Goal: Task Accomplishment & Management: Manage account settings

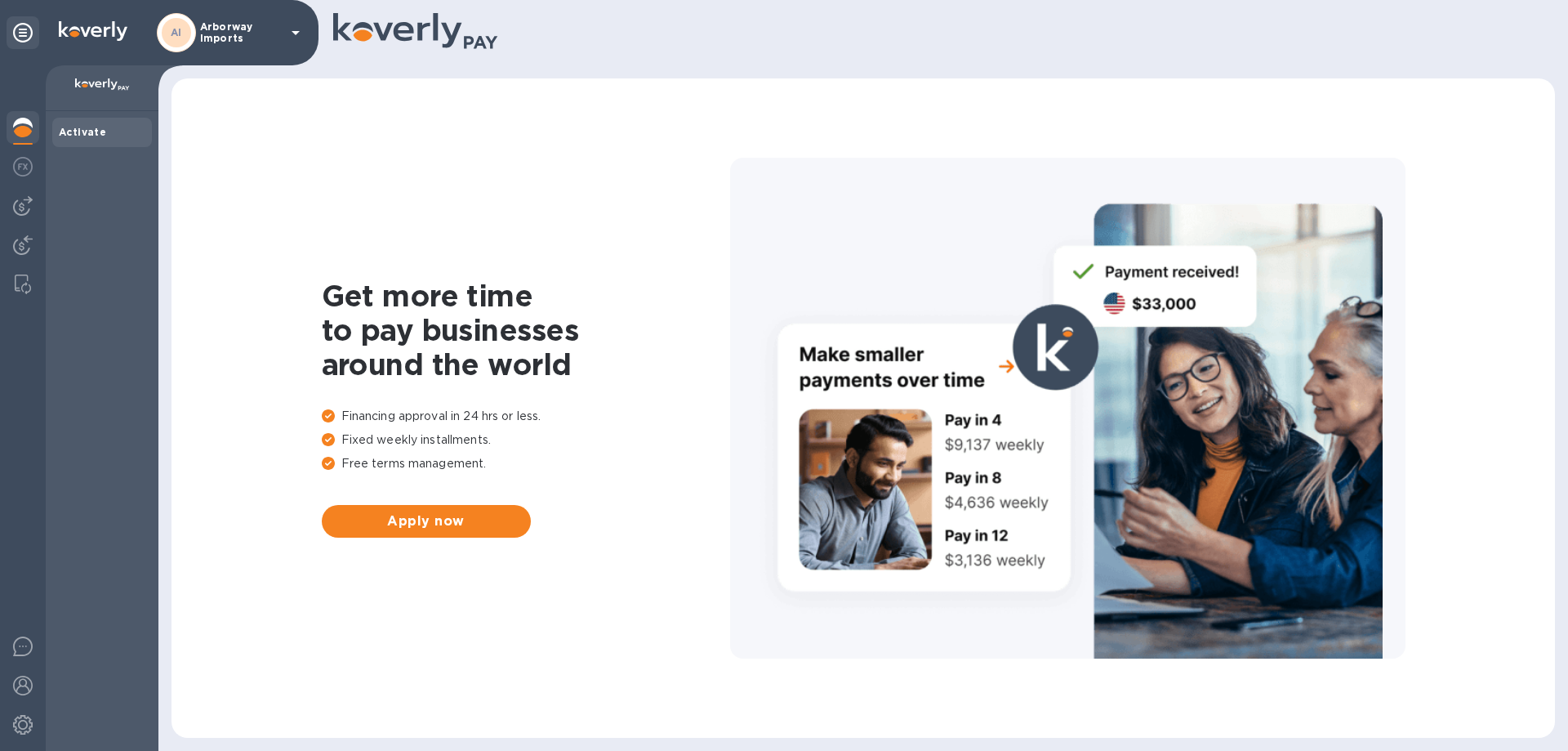
click at [254, 39] on p "Arborway Imports" at bounding box center [241, 32] width 81 height 23
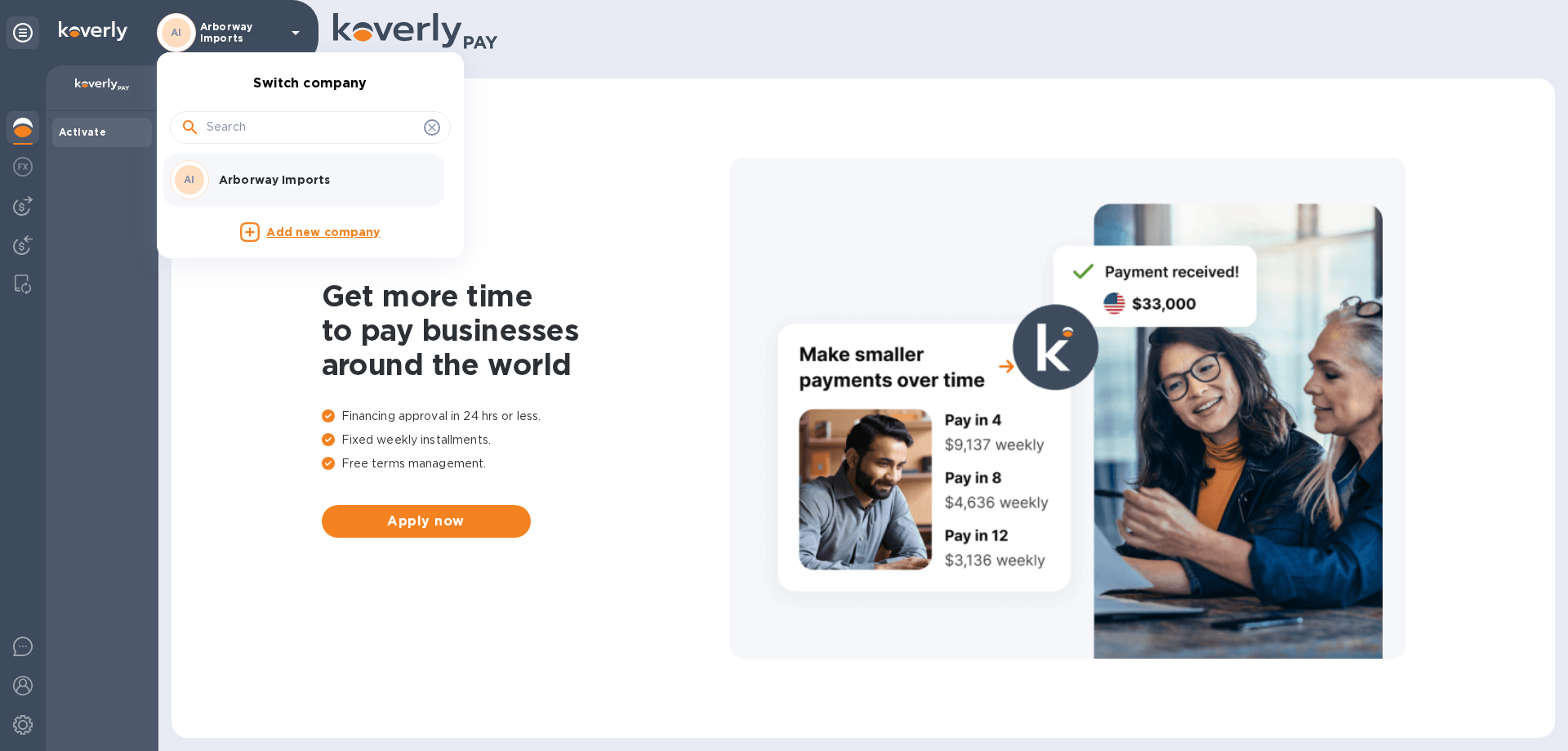
click at [254, 166] on div "AI Arborway Imports" at bounding box center [296, 180] width 255 height 40
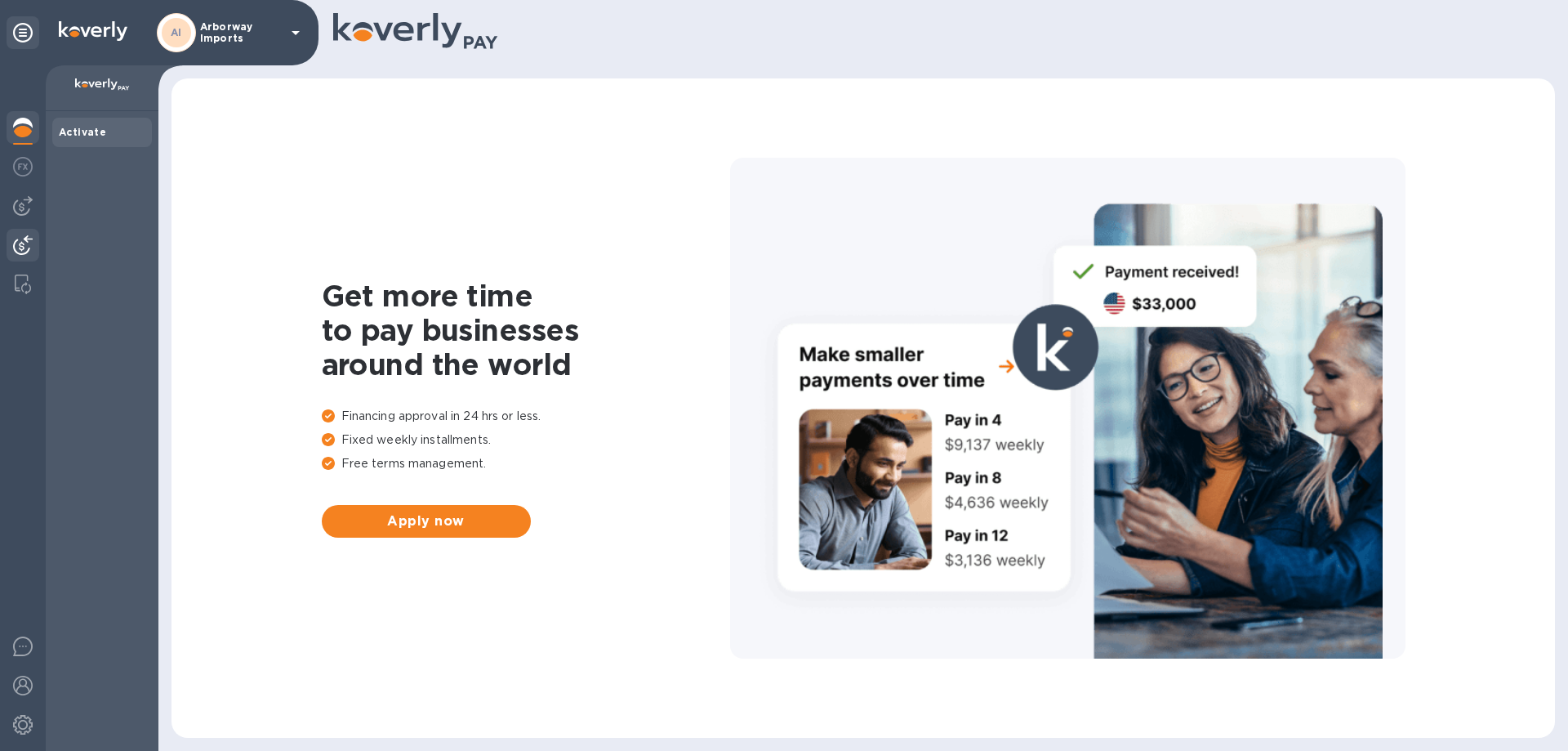
click at [20, 237] on img at bounding box center [23, 245] width 20 height 20
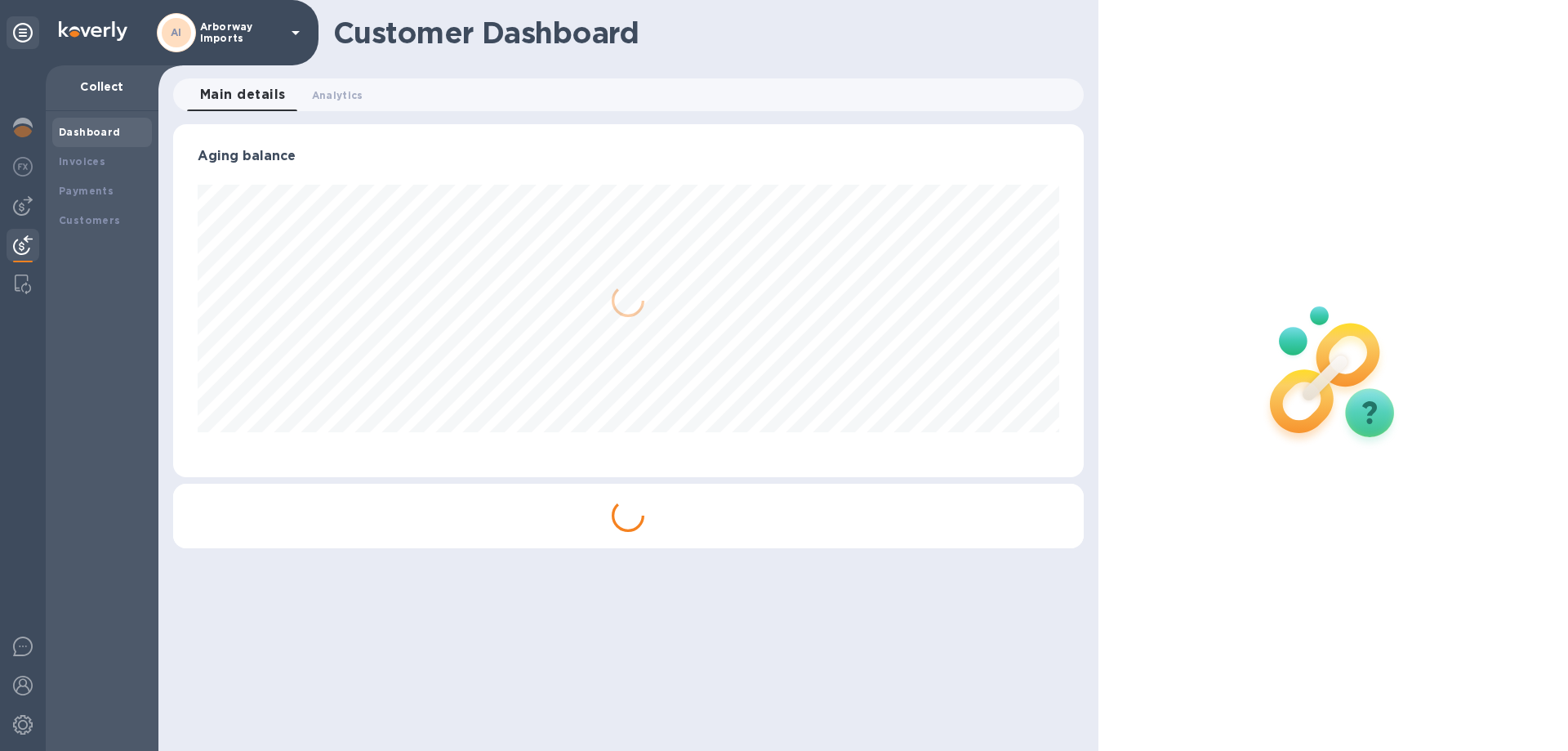
scroll to position [353, 909]
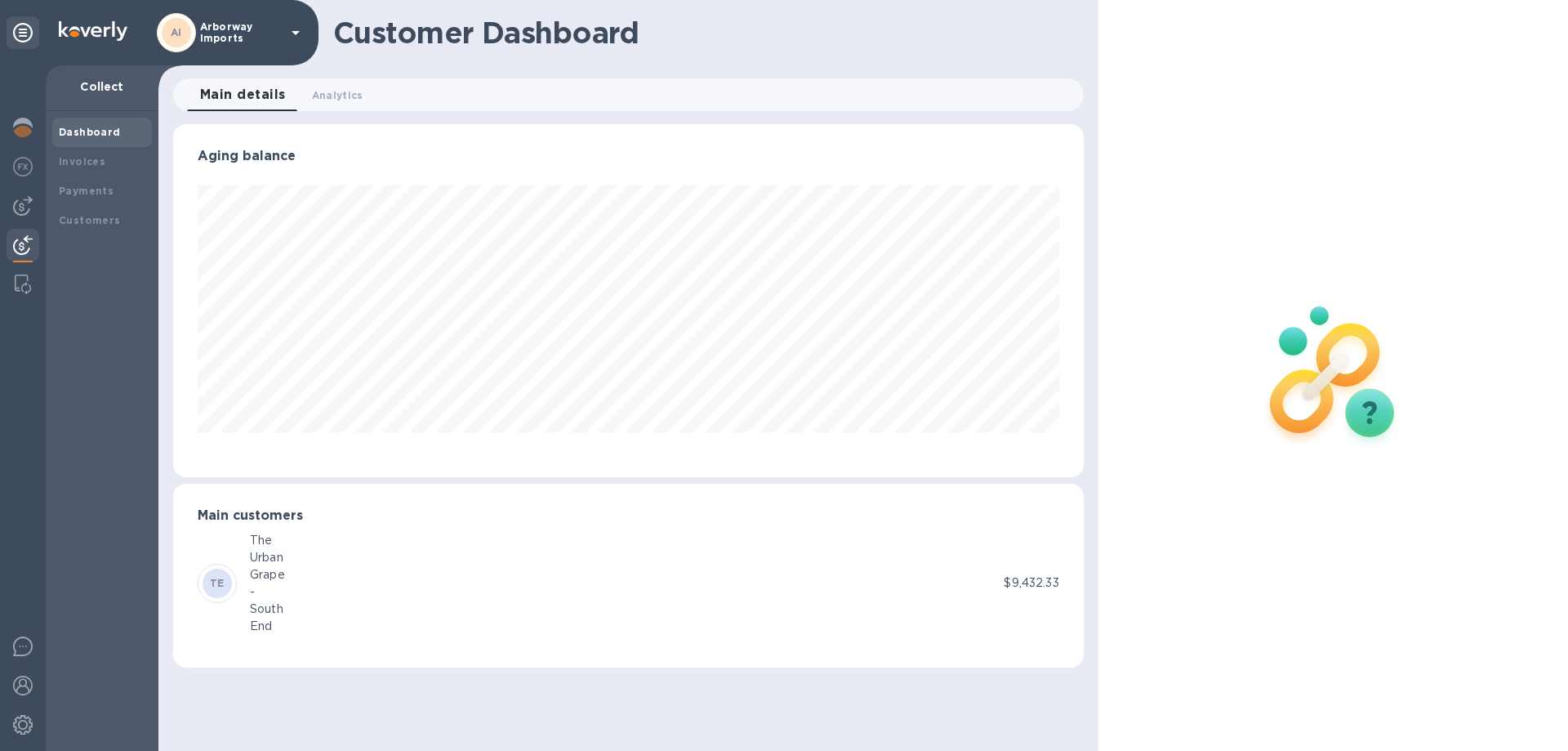
click at [45, 206] on div at bounding box center [23, 408] width 46 height 686
click at [31, 207] on img at bounding box center [23, 206] width 20 height 20
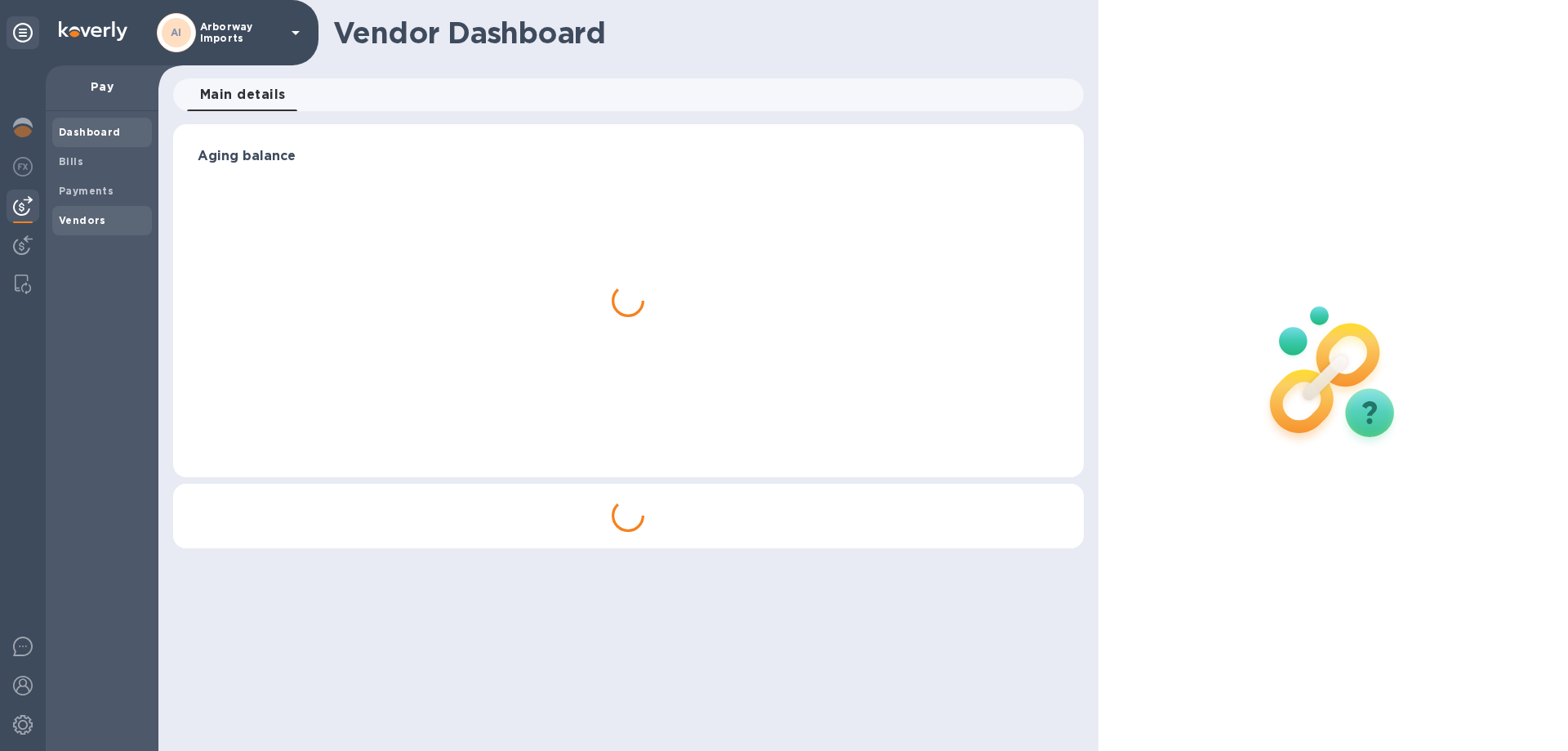
click at [76, 215] on b "Vendors" at bounding box center [82, 220] width 48 height 12
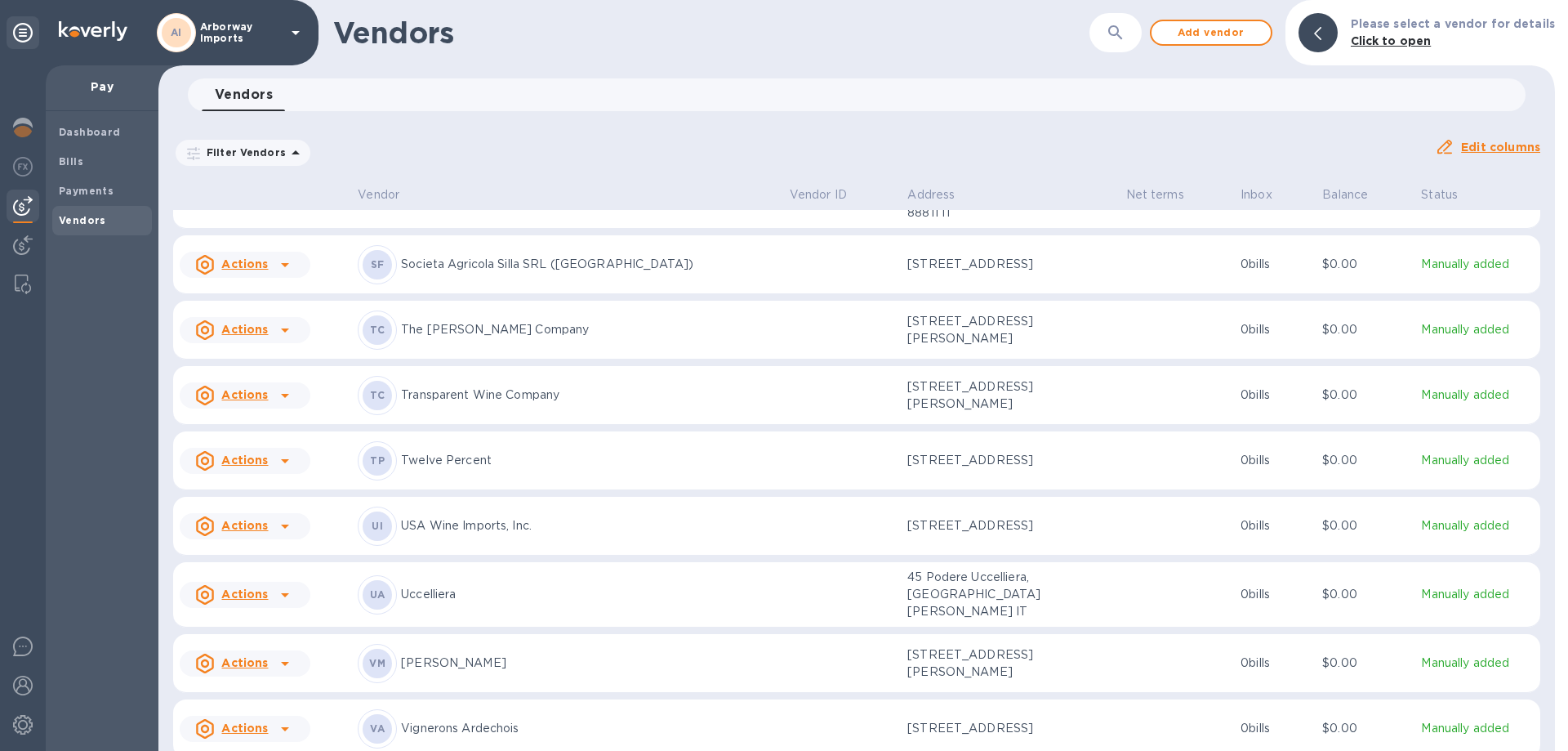
click at [532, 321] on p "The [PERSON_NAME] Company" at bounding box center [588, 329] width 375 height 17
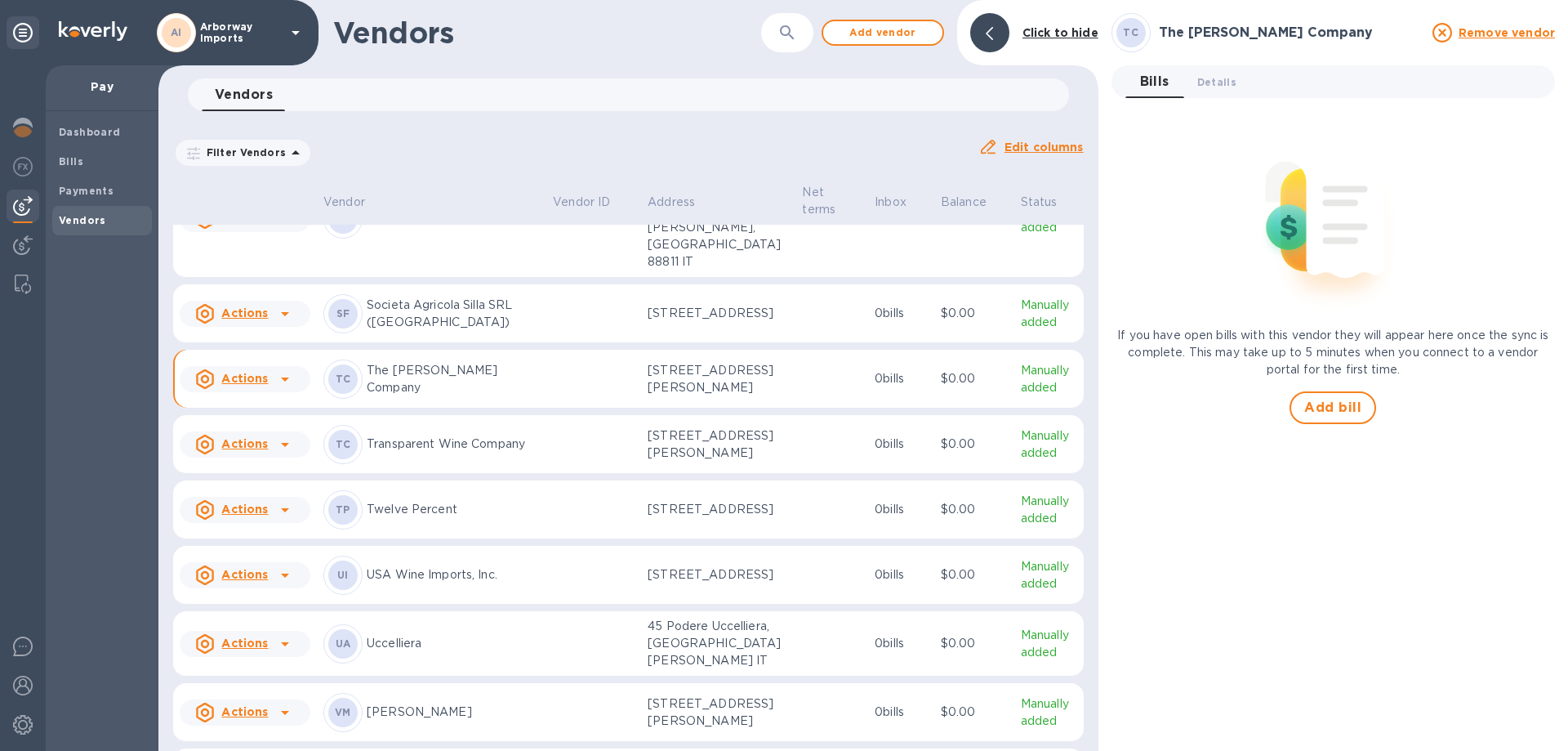
scroll to position [8228, 0]
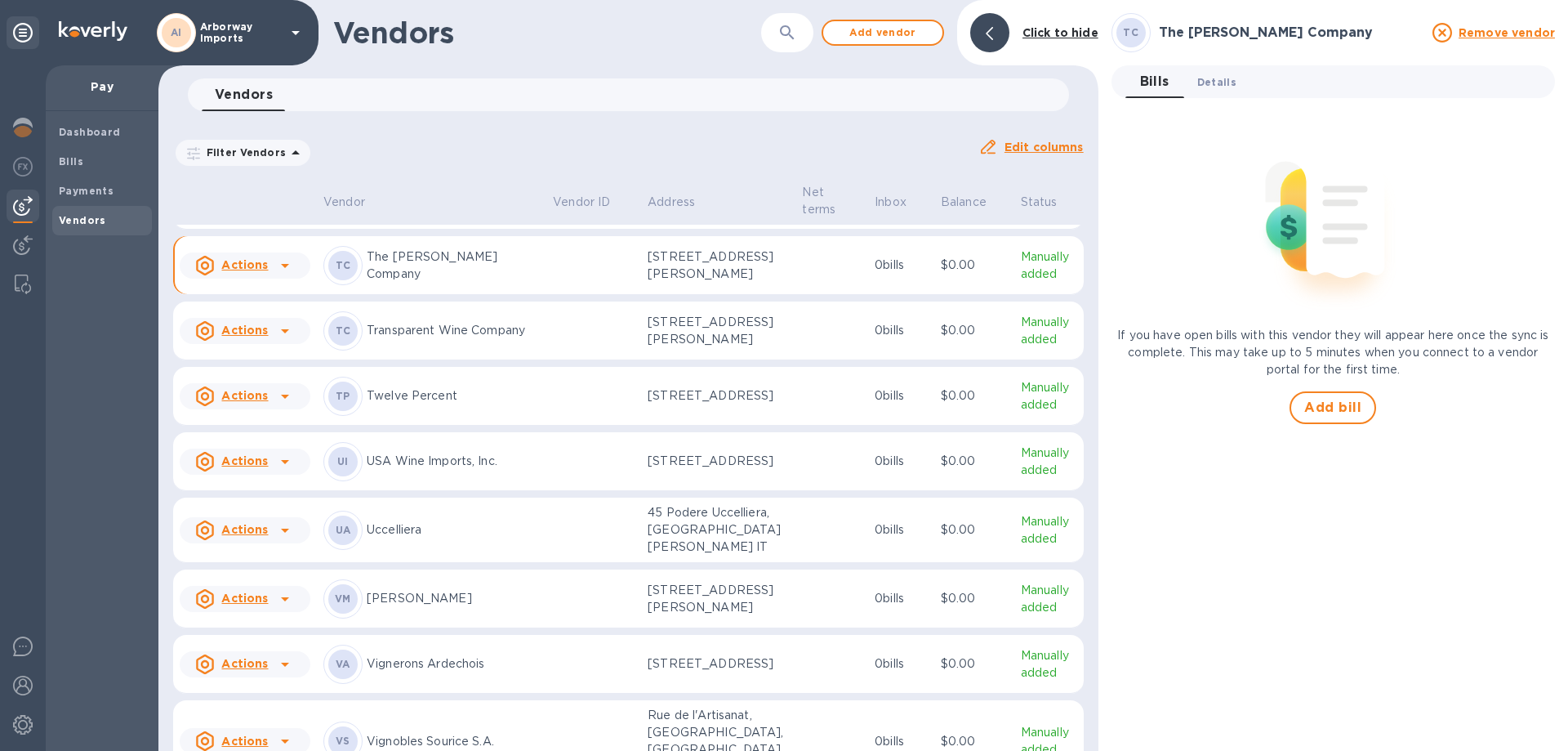
click at [1218, 89] on span "Details 0" at bounding box center [1217, 81] width 40 height 17
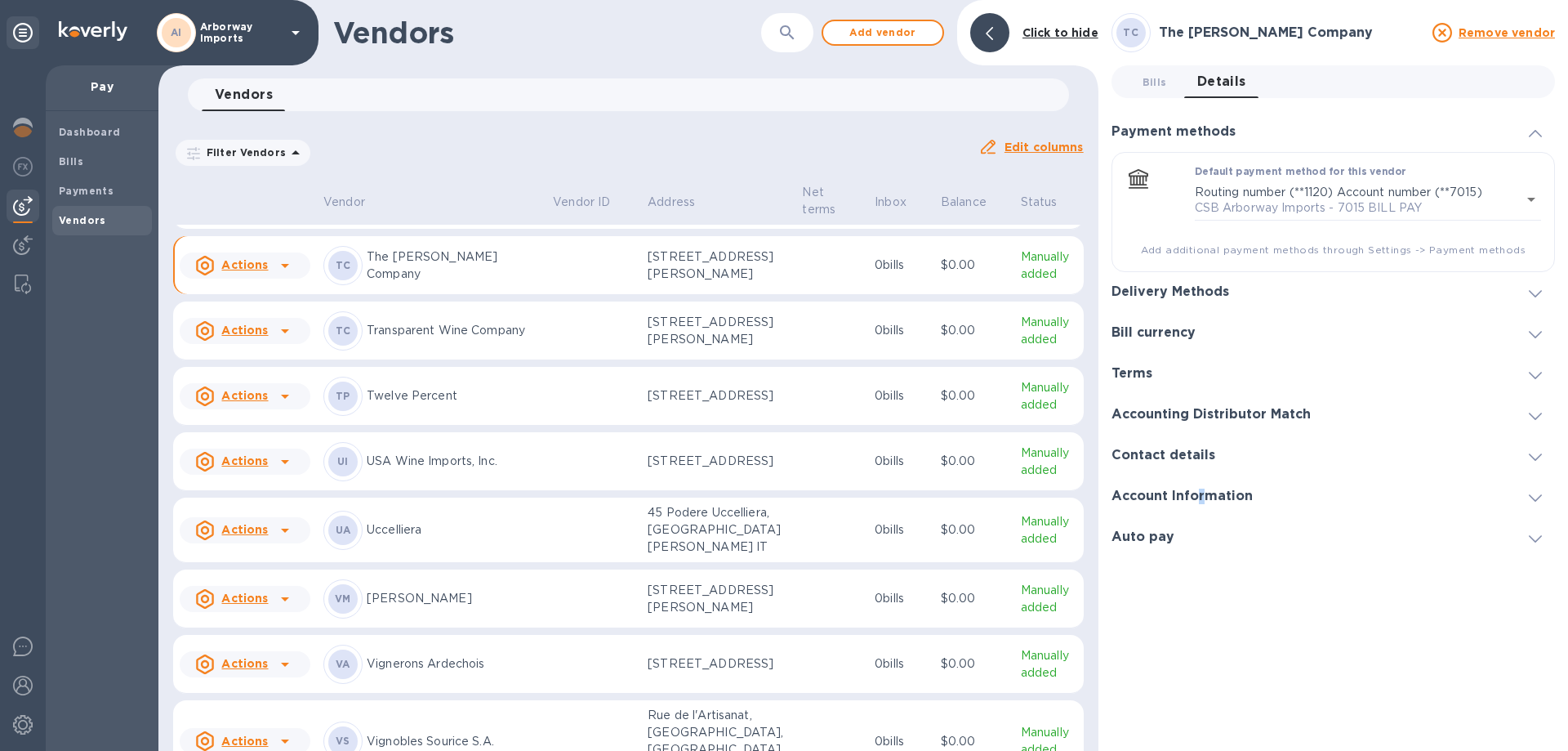
click at [1198, 493] on h3 "Account Information" at bounding box center [1182, 496] width 142 height 16
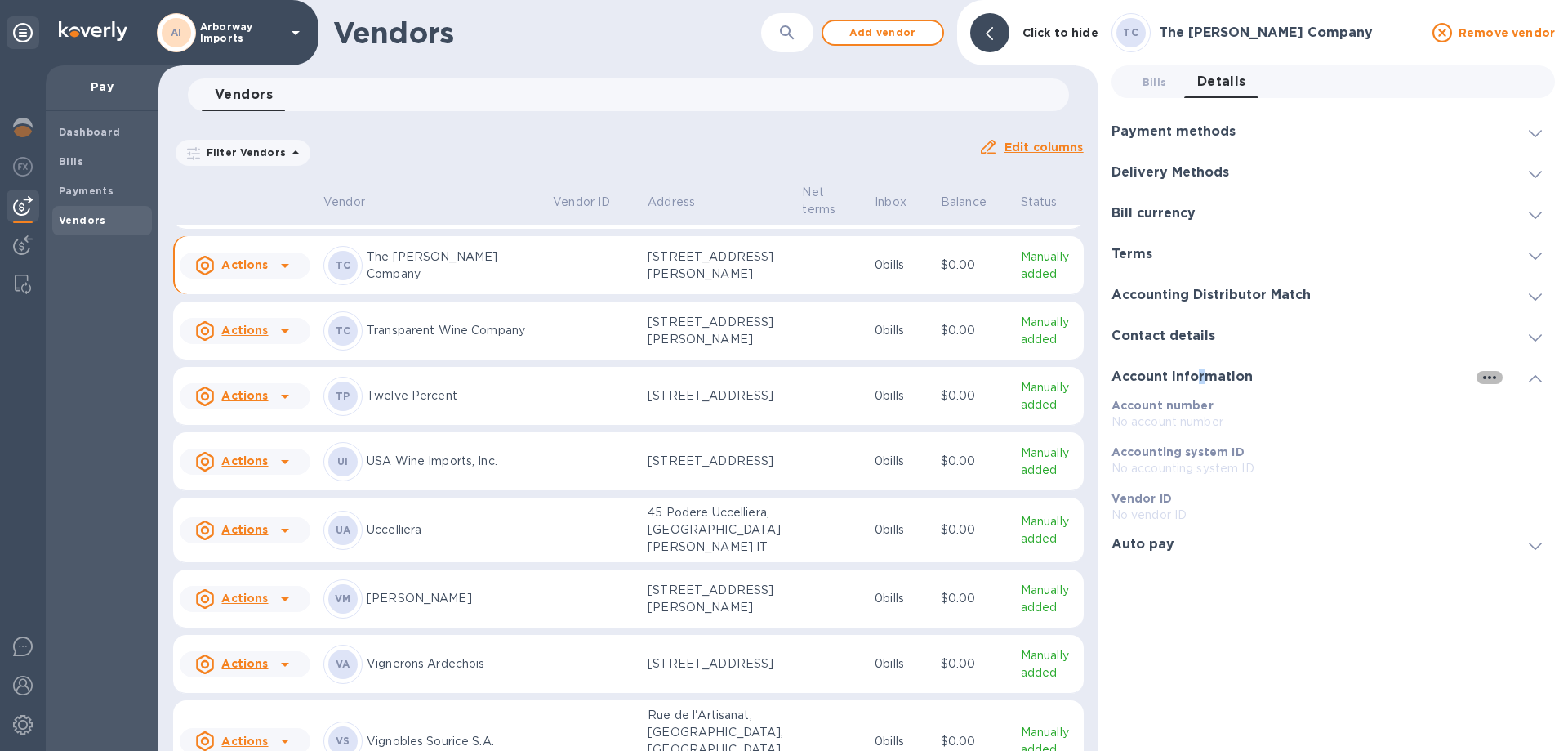
click at [1483, 377] on icon "button" at bounding box center [1490, 377] width 20 height 20
click at [1503, 409] on p "Edit" at bounding box center [1509, 410] width 26 height 16
click at [1487, 375] on icon "button" at bounding box center [1490, 377] width 20 height 20
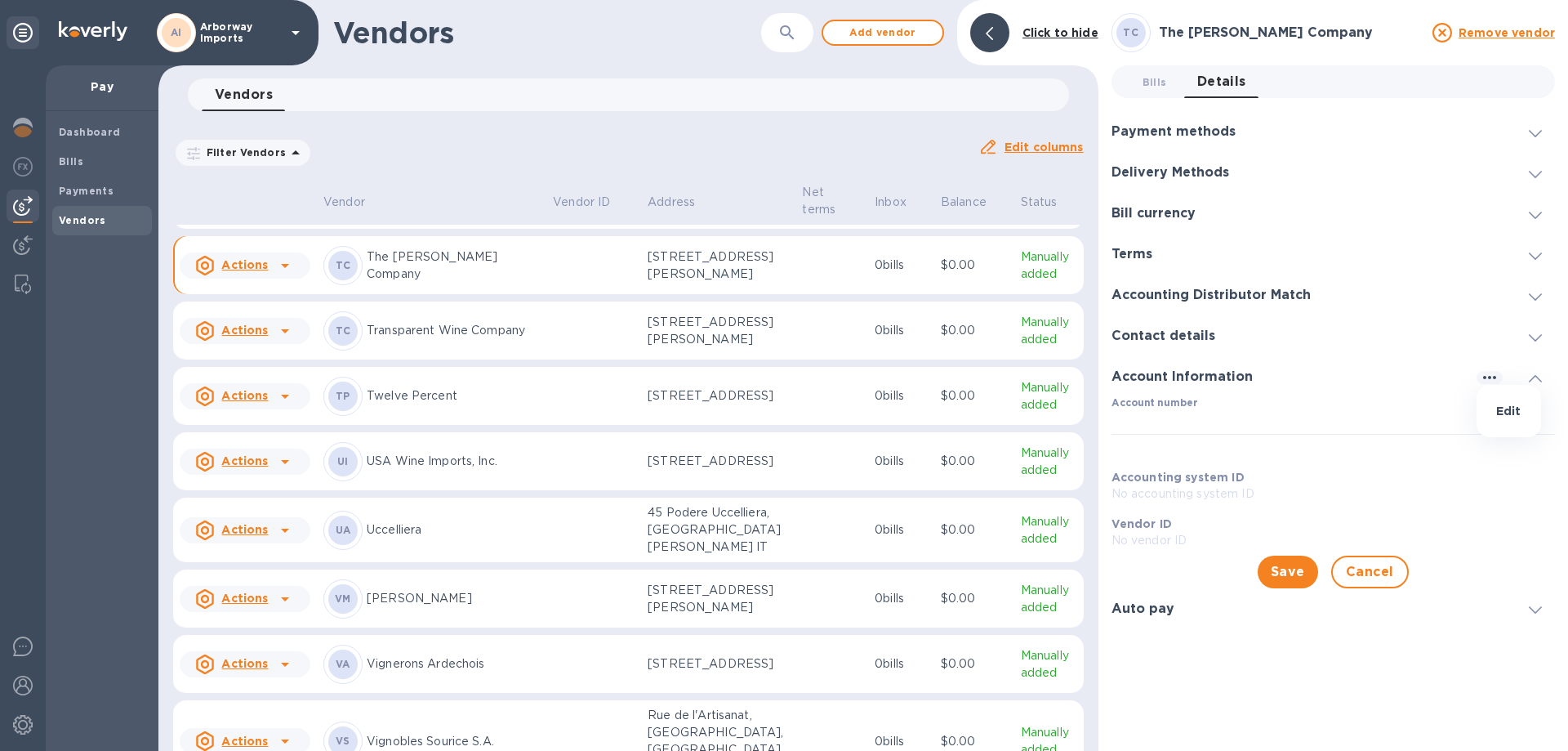
click at [1540, 380] on div at bounding box center [784, 376] width 1568 height 751
click at [1534, 379] on icon at bounding box center [1534, 377] width 13 height 7
click at [1456, 347] on div "Contact details" at bounding box center [1333, 335] width 444 height 41
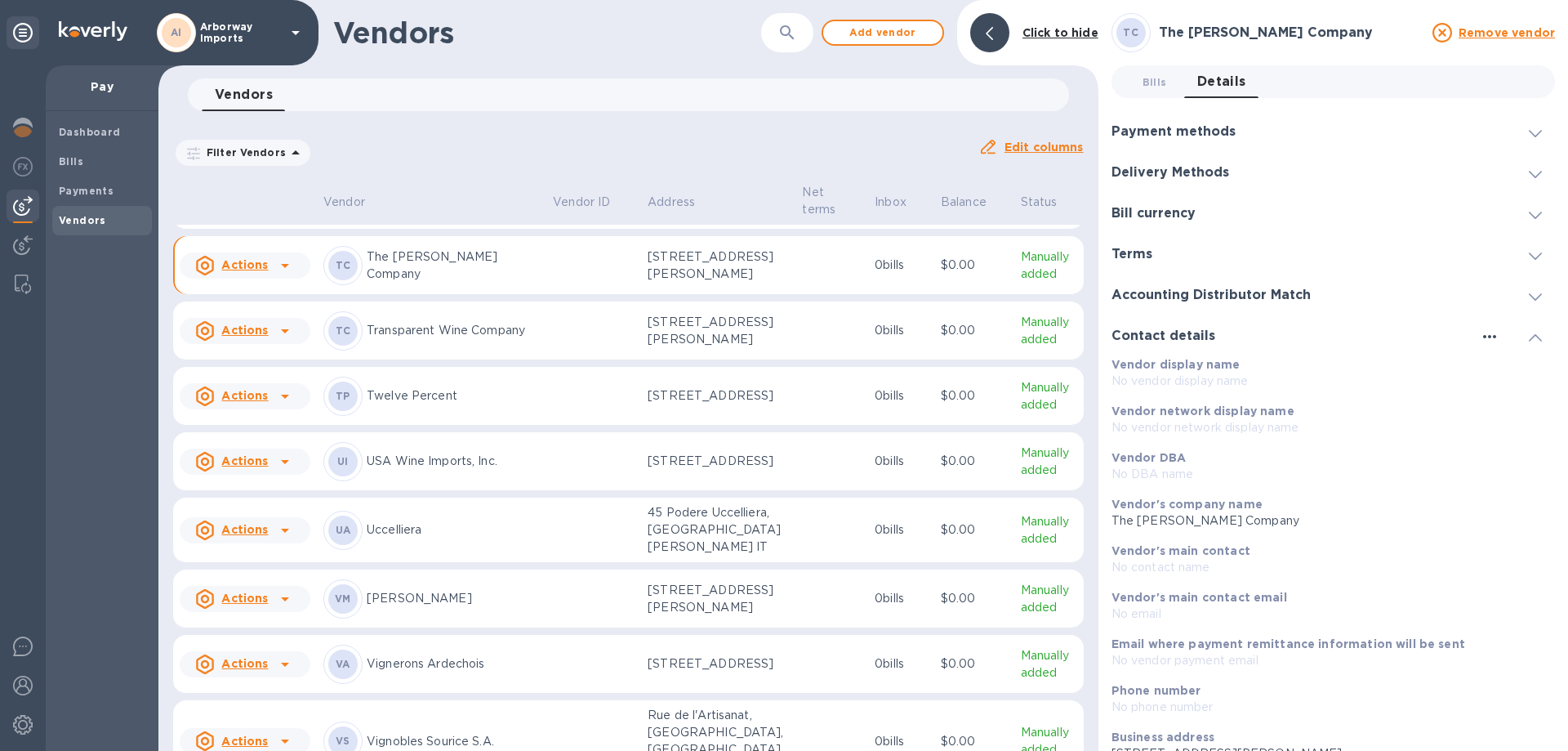
click at [1482, 341] on icon "button" at bounding box center [1490, 337] width 20 height 20
click at [1489, 366] on li "Edit" at bounding box center [1502, 370] width 64 height 53
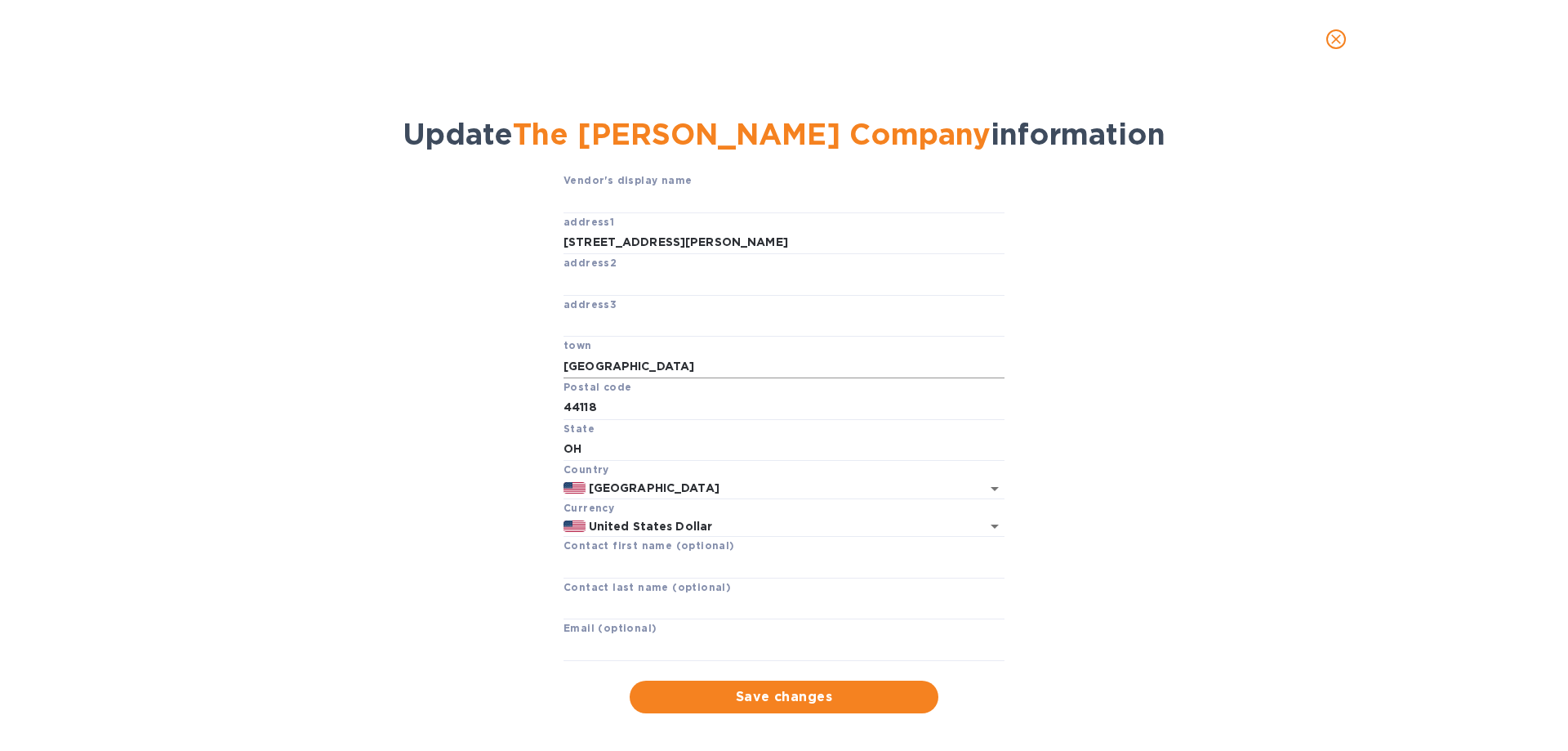
scroll to position [38, 0]
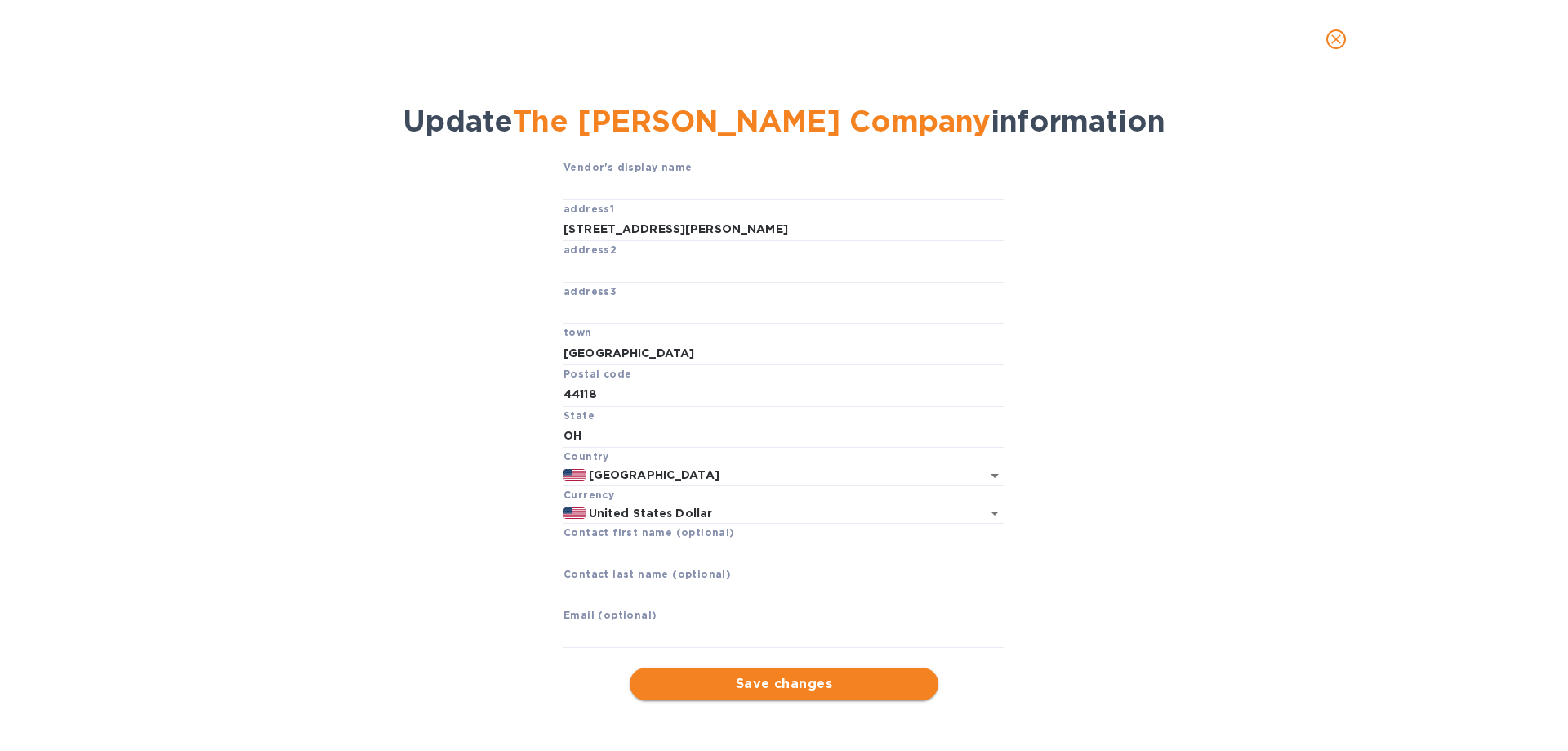
click at [781, 696] on button "Save changes" at bounding box center [784, 684] width 309 height 33
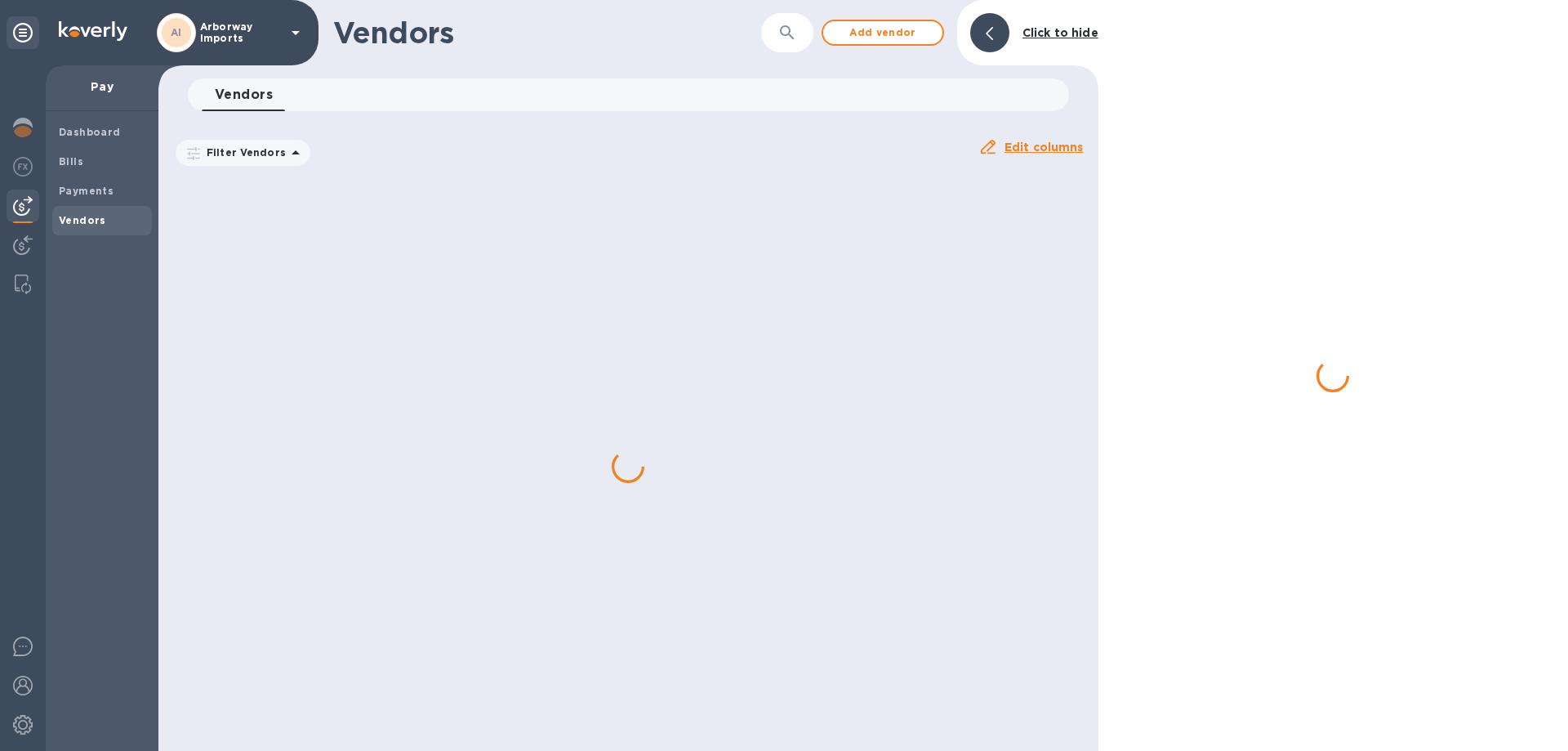
scroll to position [0, 0]
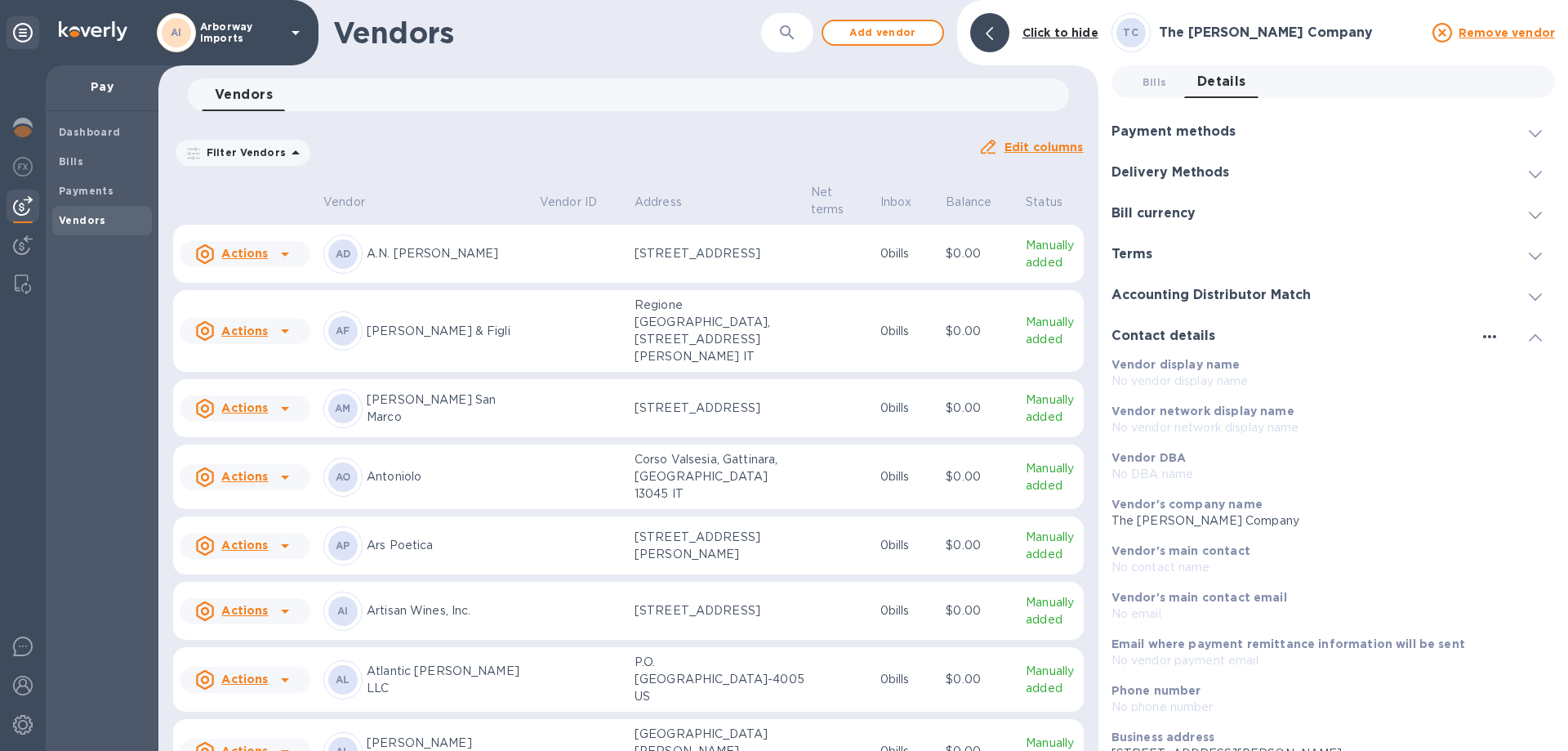
click at [1485, 328] on icon "button" at bounding box center [1490, 337] width 20 height 20
click at [1536, 340] on div at bounding box center [784, 376] width 1568 height 751
click at [1532, 341] on icon at bounding box center [1534, 337] width 13 height 7
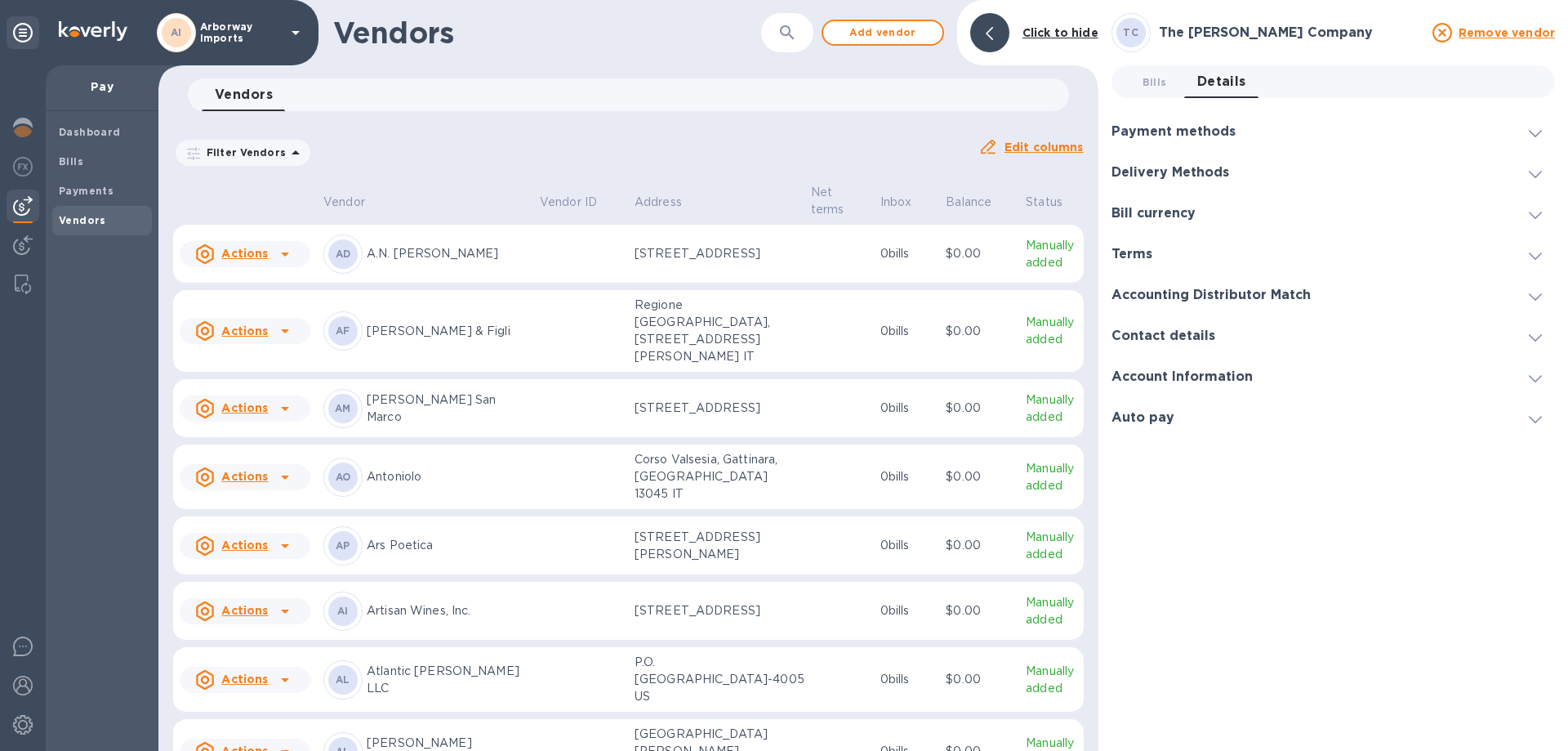
click at [1230, 131] on h3 "Payment methods" at bounding box center [1173, 132] width 124 height 16
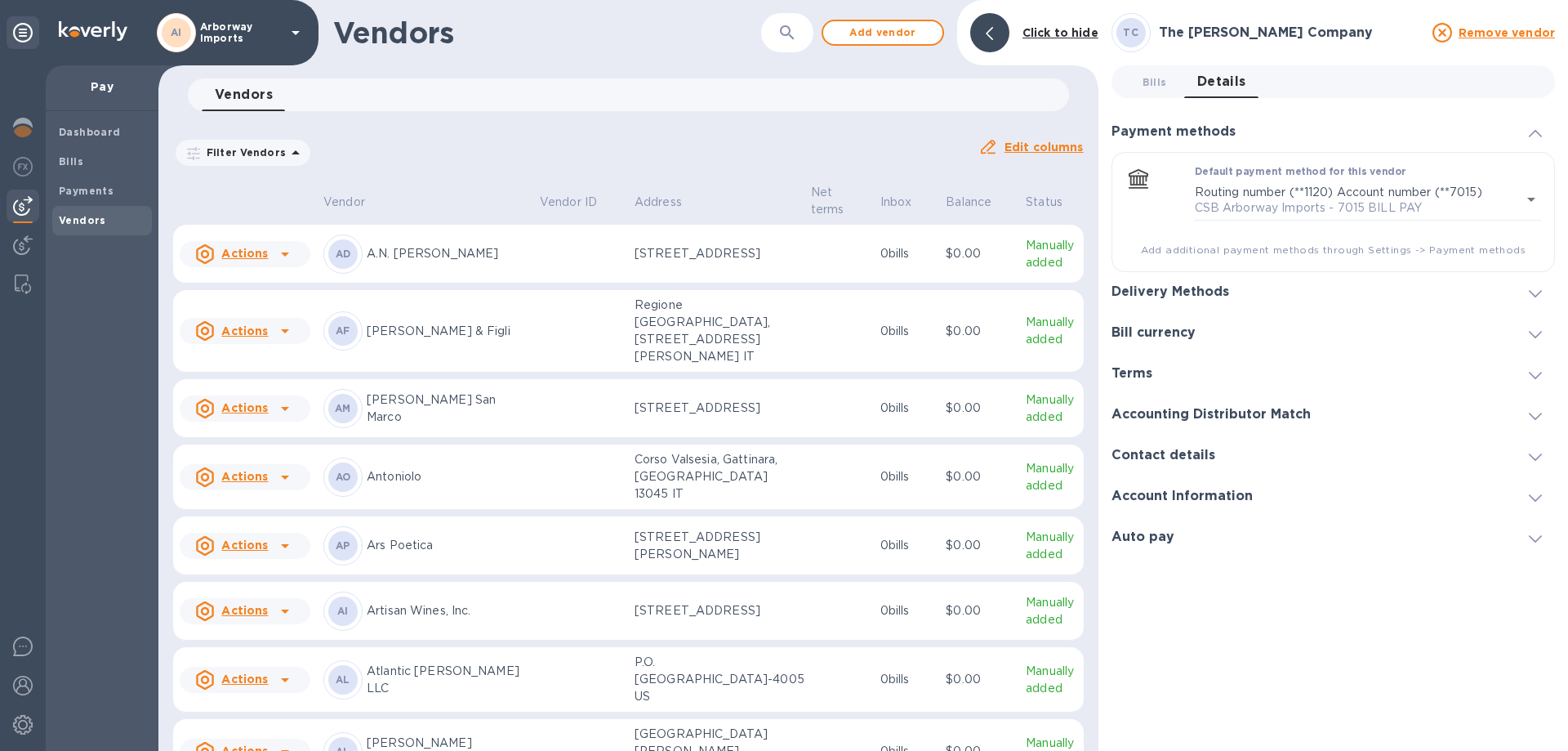
click at [1530, 130] on icon at bounding box center [1534, 133] width 13 height 7
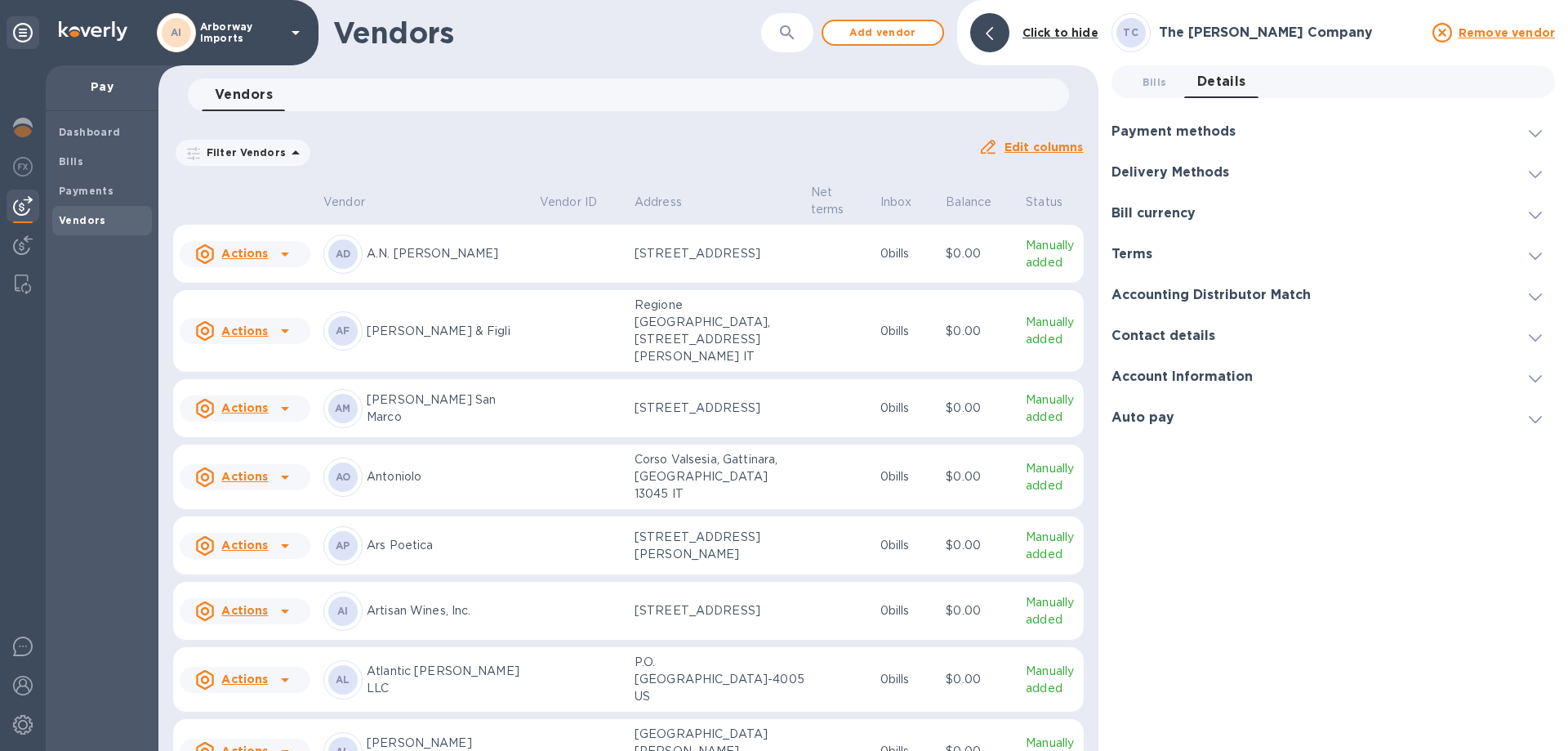
click at [1493, 167] on div "Delivery Methods" at bounding box center [1333, 171] width 444 height 41
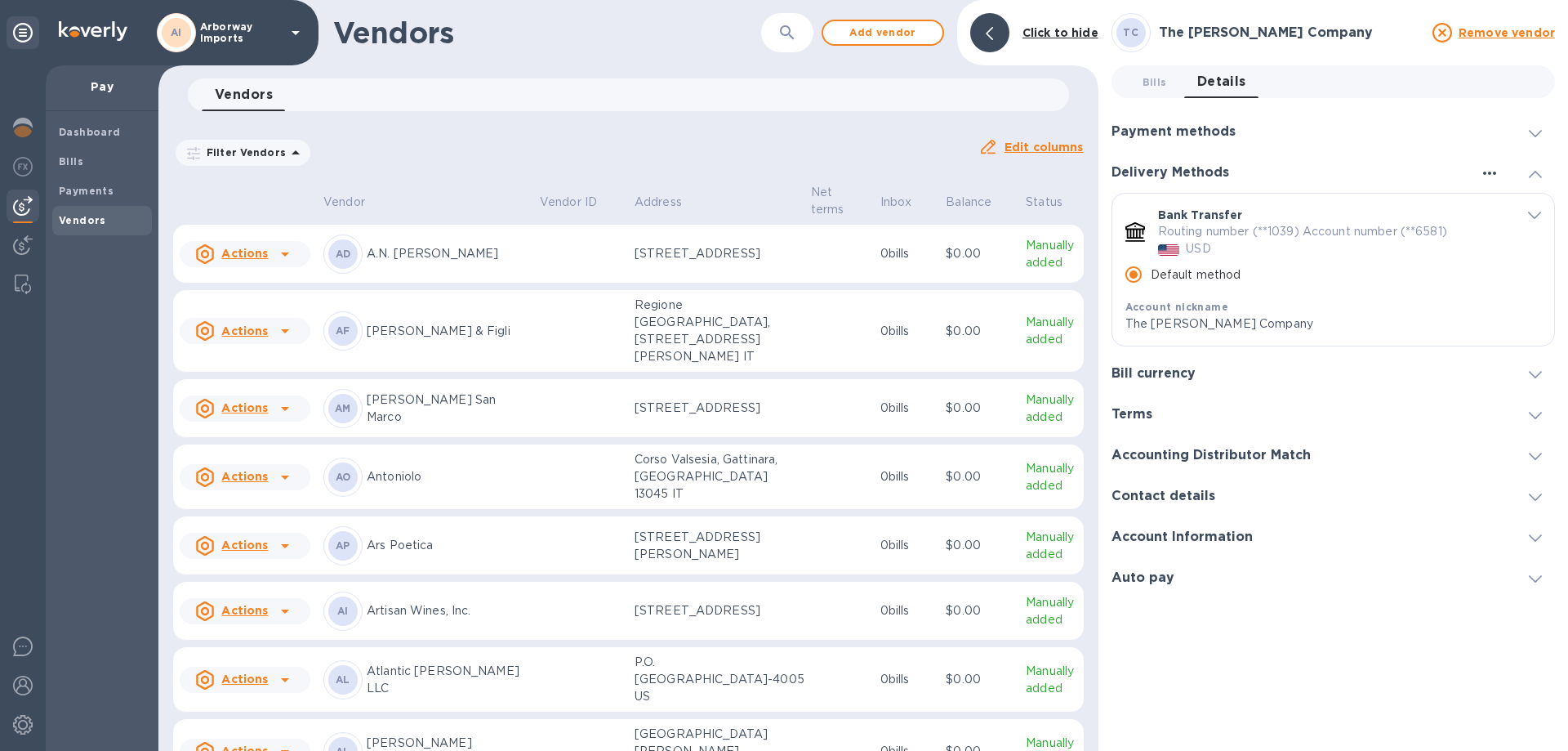
click at [1492, 170] on icon "button" at bounding box center [1490, 173] width 20 height 20
click at [1392, 169] on div at bounding box center [784, 376] width 1568 height 751
click at [1488, 172] on icon "button" at bounding box center [1490, 173] width 20 height 20
click at [1543, 174] on div at bounding box center [784, 376] width 1568 height 751
click at [1531, 170] on icon at bounding box center [1534, 173] width 13 height 7
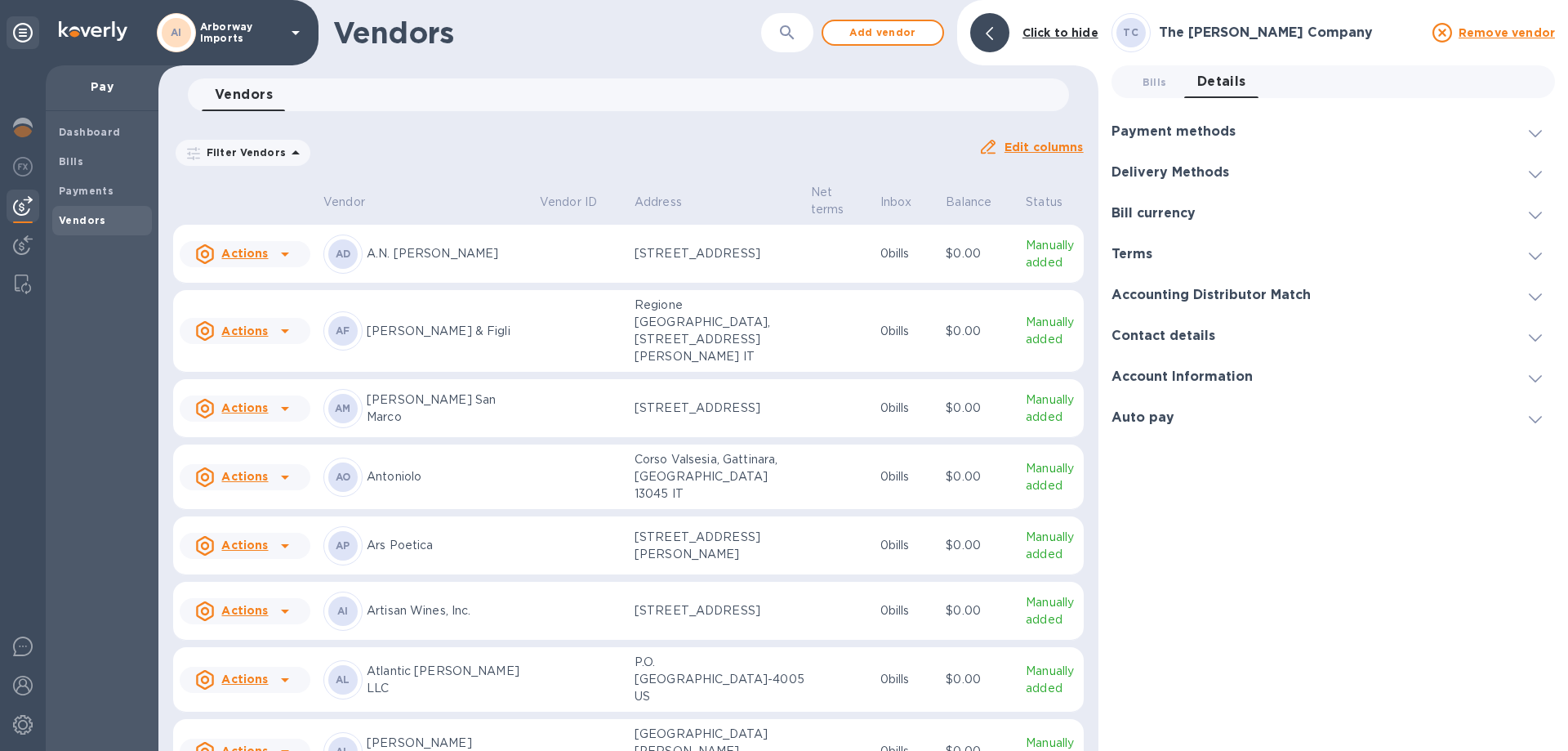
click at [1358, 350] on div "Contact details" at bounding box center [1333, 335] width 444 height 41
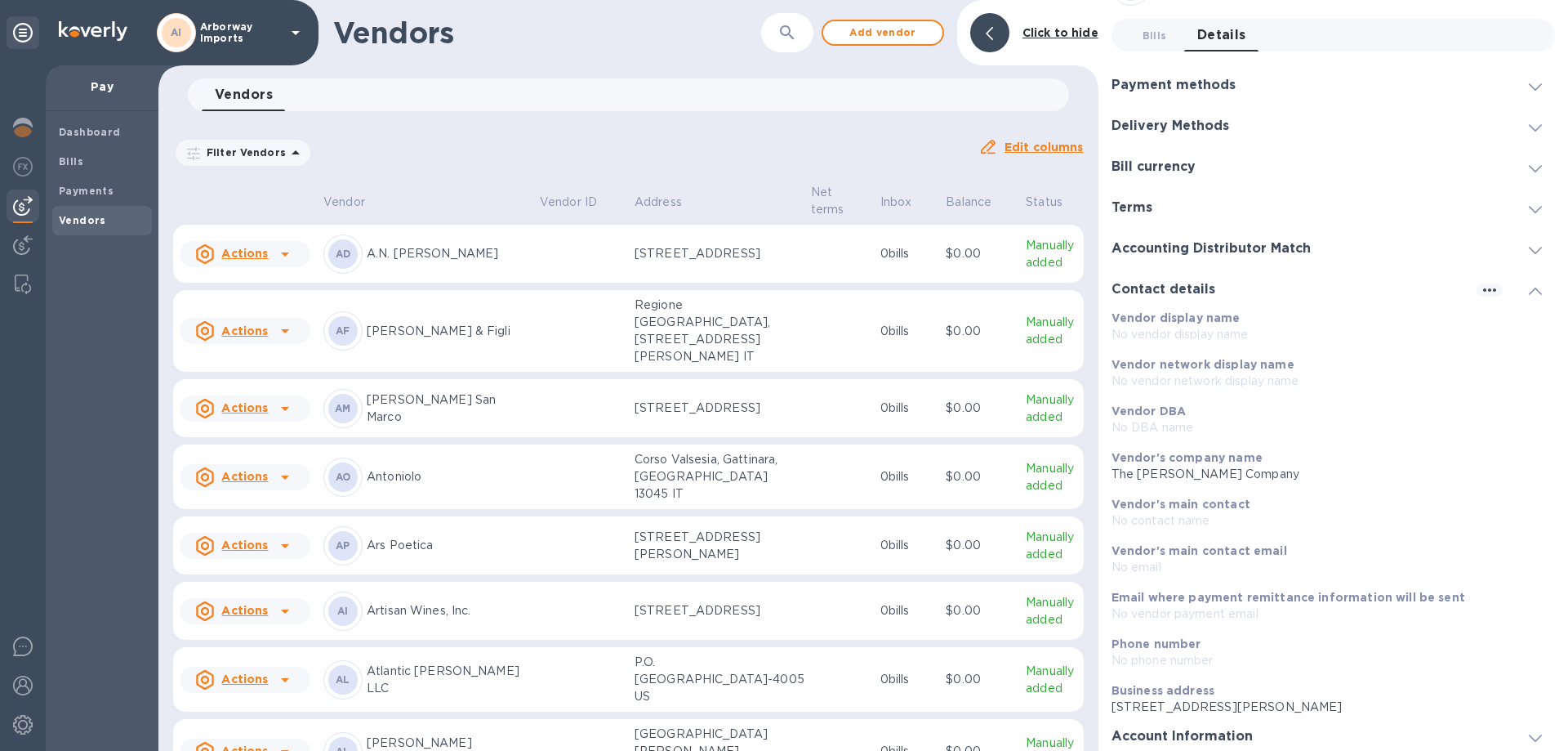
scroll to position [93, 0]
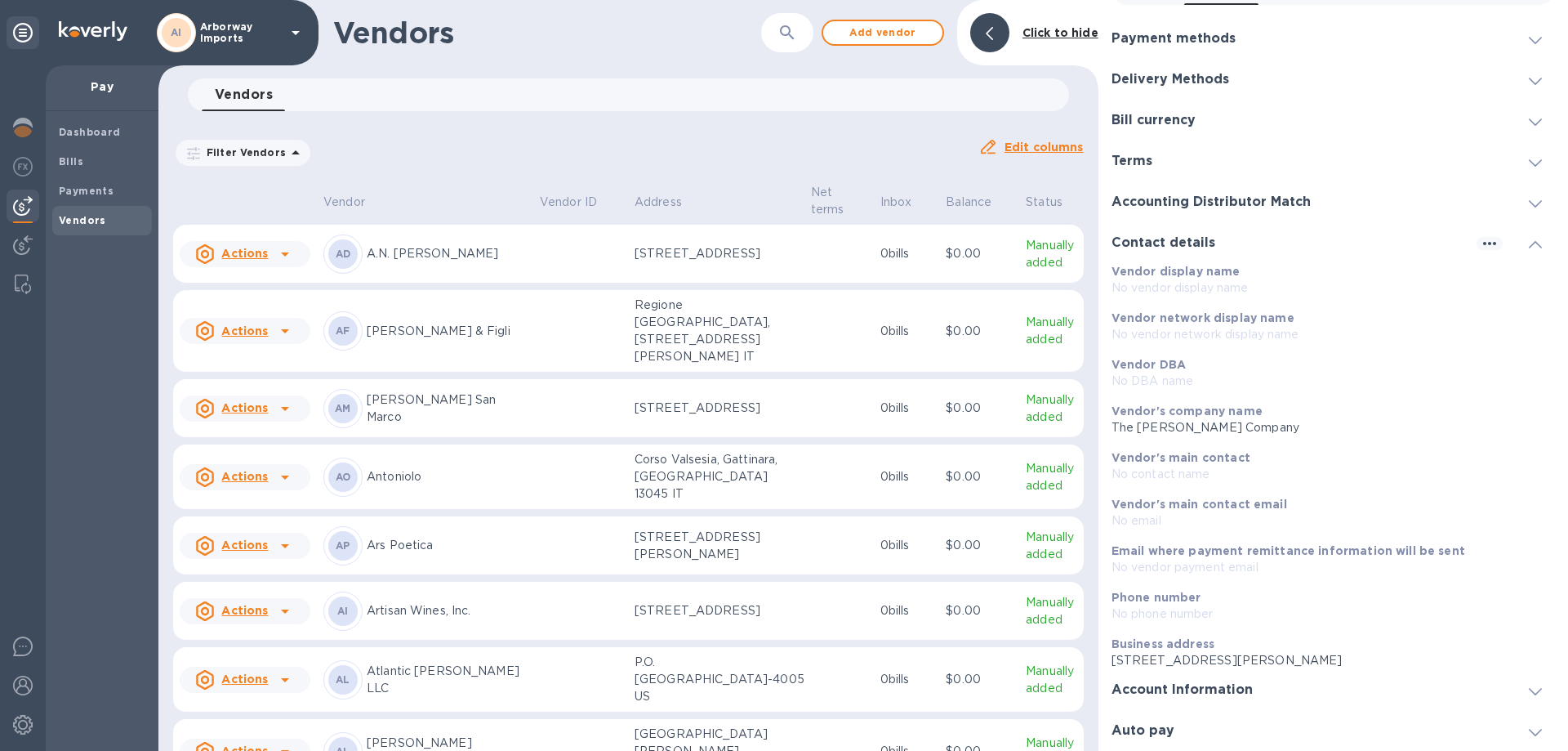
click at [1244, 686] on h3 "Account Information" at bounding box center [1182, 690] width 142 height 16
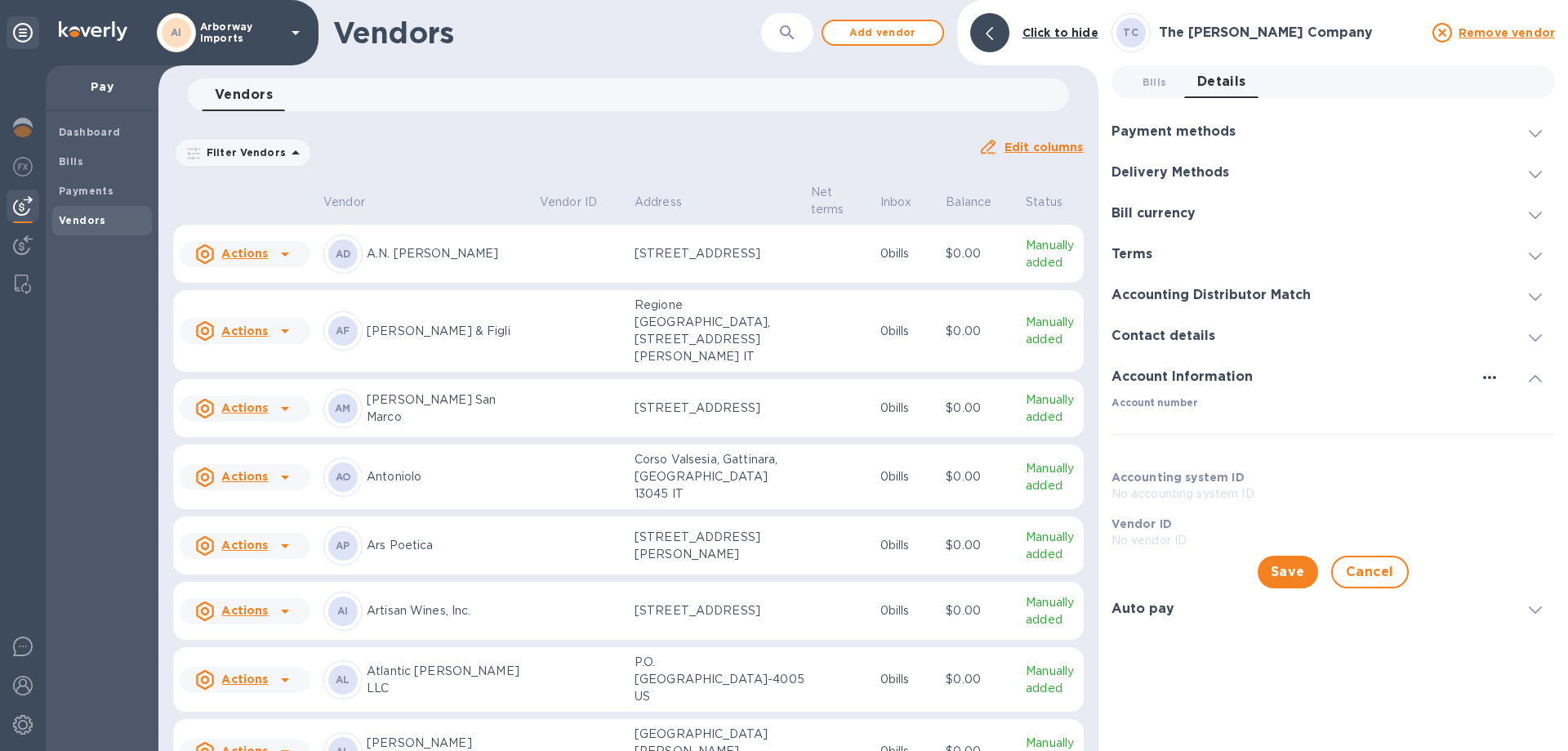
click at [1494, 372] on icon "button" at bounding box center [1490, 377] width 20 height 20
click at [1495, 411] on li "Edit" at bounding box center [1508, 410] width 64 height 53
click at [1493, 376] on icon "button" at bounding box center [1490, 377] width 20 height 20
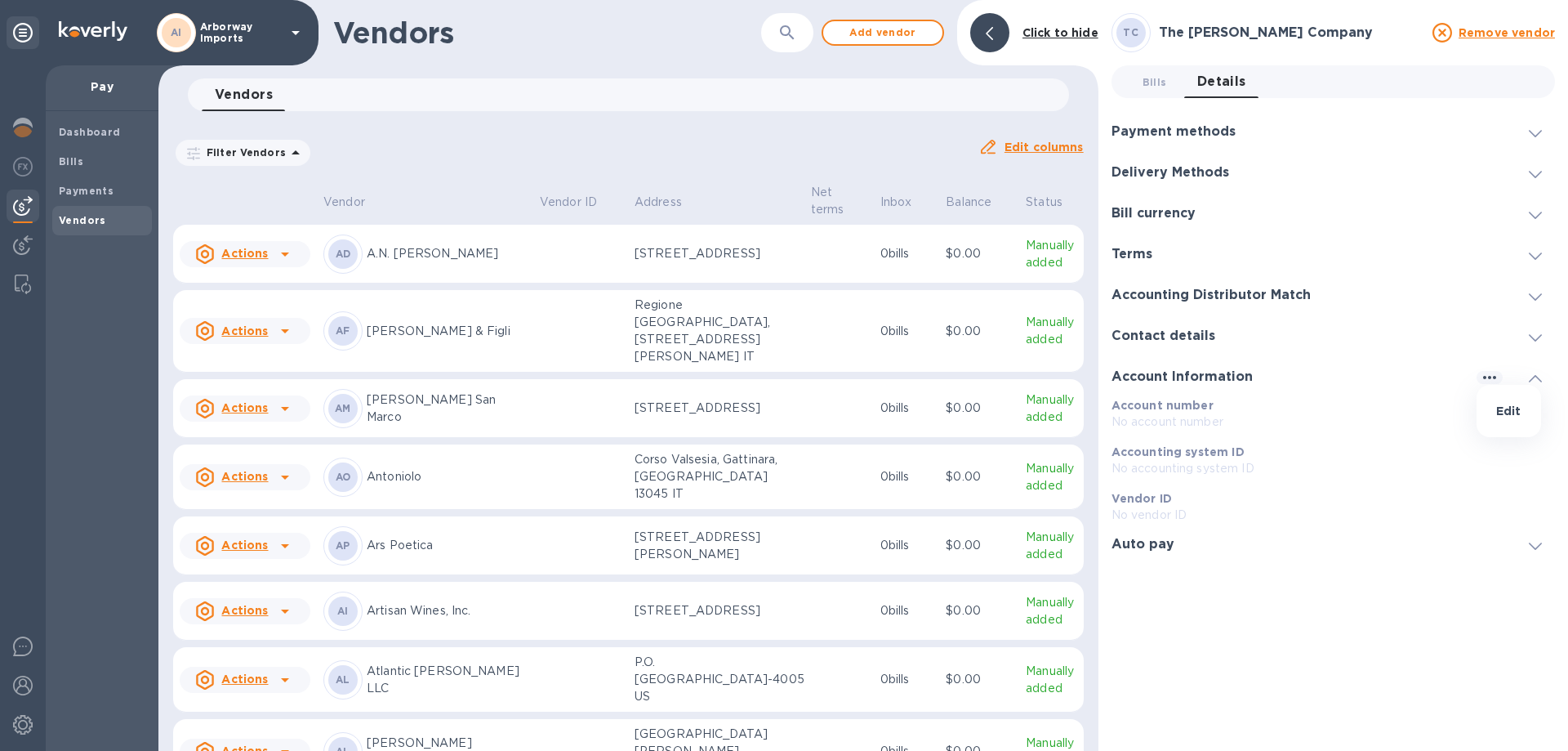
click at [1449, 342] on div at bounding box center [784, 376] width 1568 height 751
click at [1297, 340] on div "Contact details" at bounding box center [1333, 335] width 444 height 41
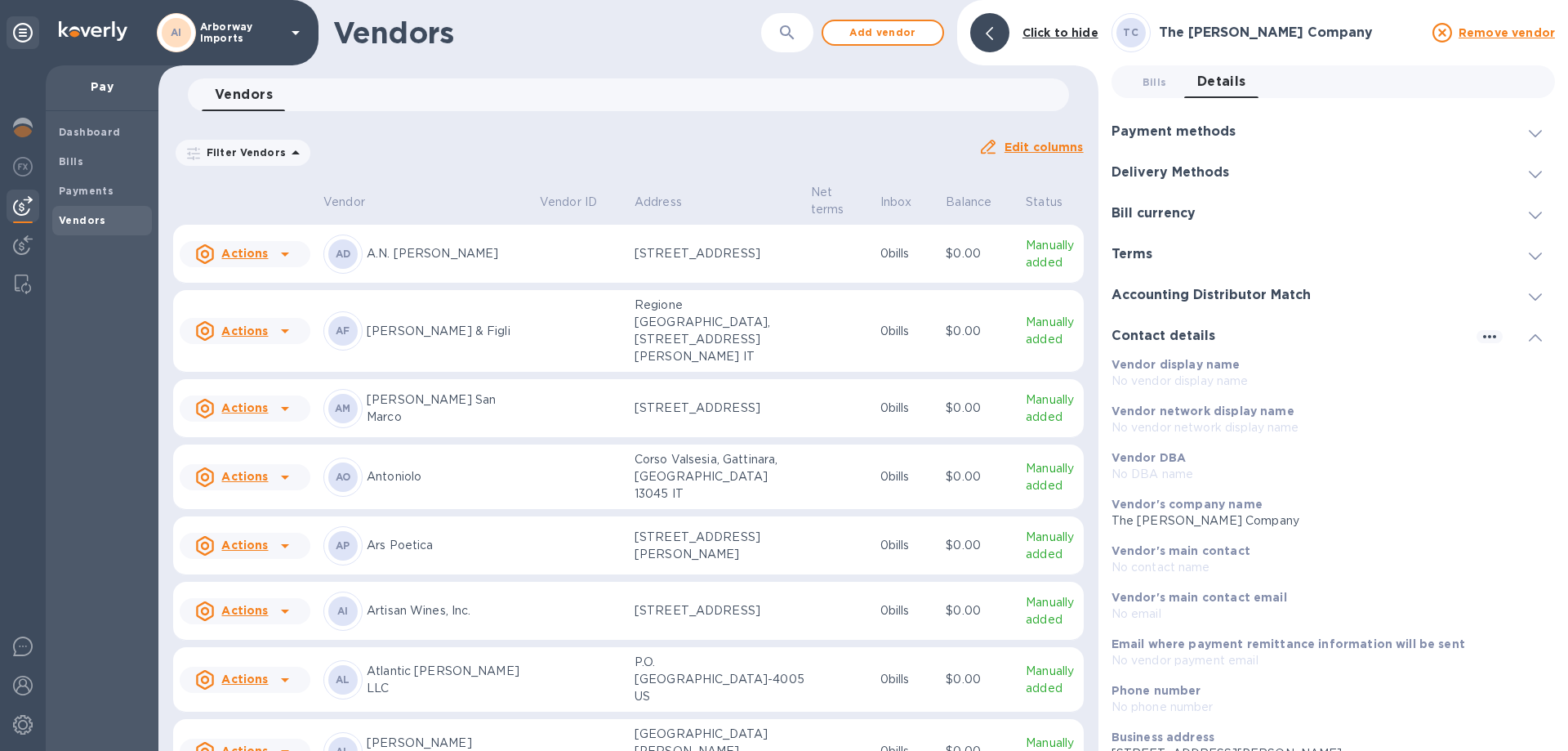
click at [1181, 326] on div "Contact details" at bounding box center [1333, 335] width 444 height 41
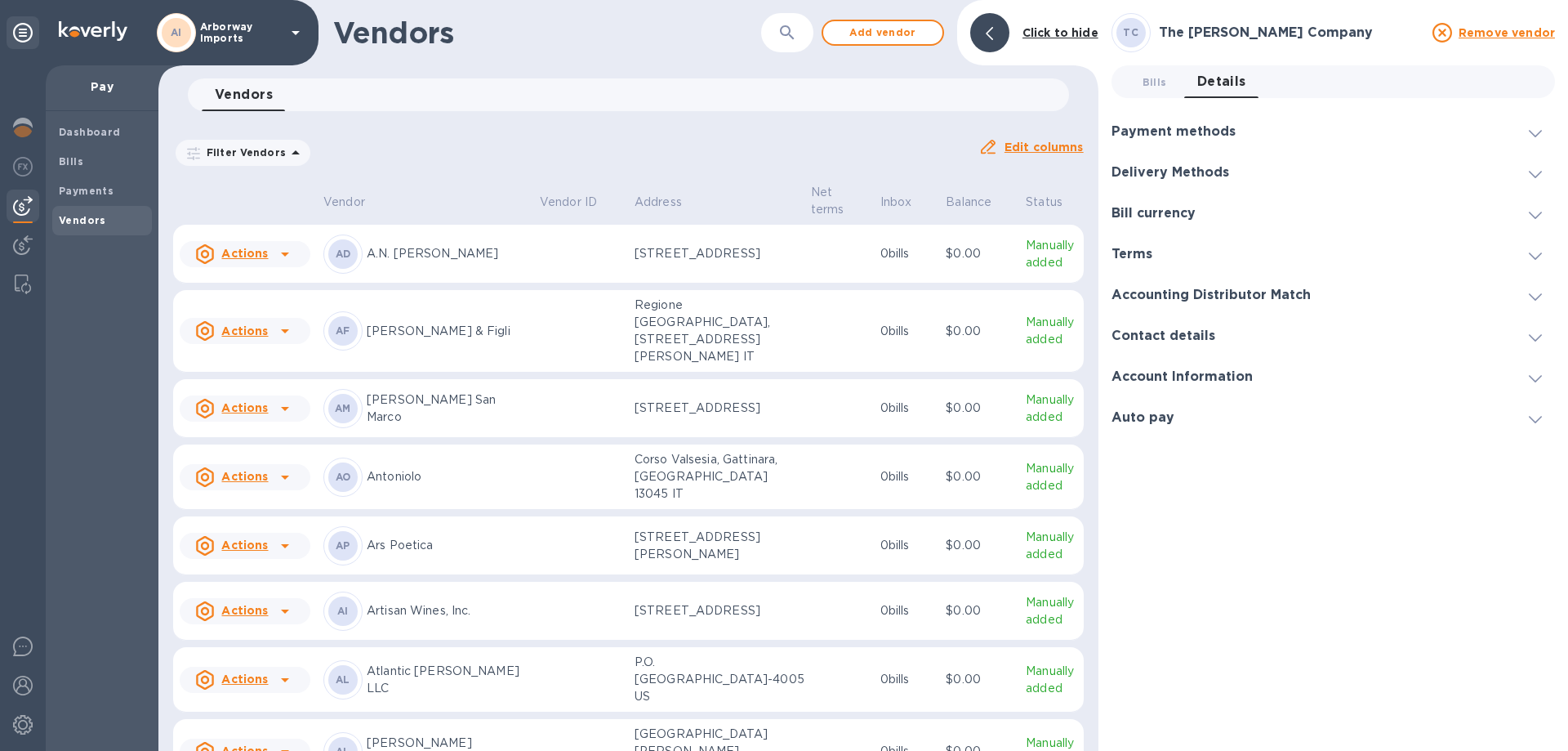
click at [1171, 328] on h3 "Contact details" at bounding box center [1163, 336] width 104 height 16
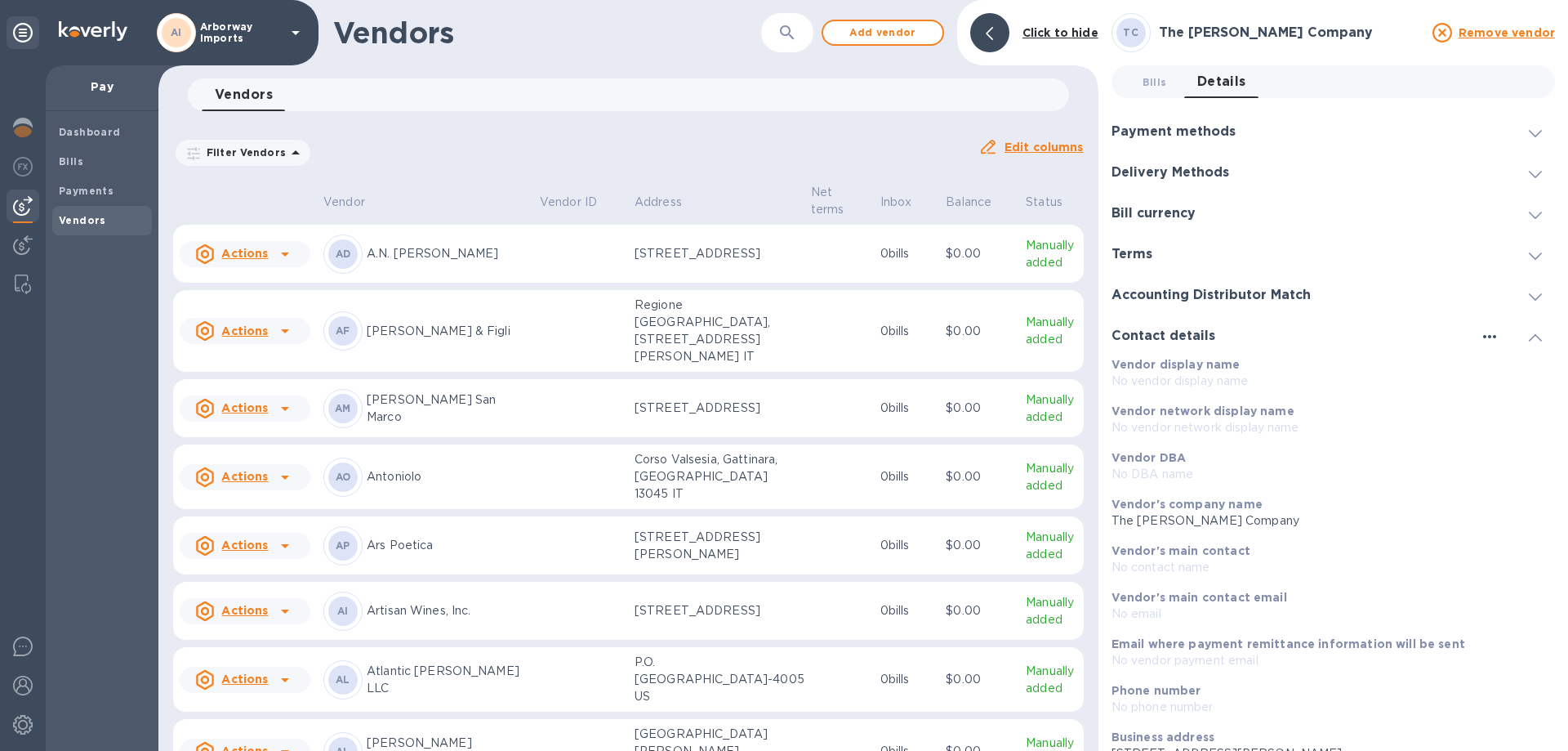
click at [1481, 333] on icon "button" at bounding box center [1490, 337] width 20 height 20
click at [1488, 380] on li "Edit" at bounding box center [1502, 370] width 64 height 53
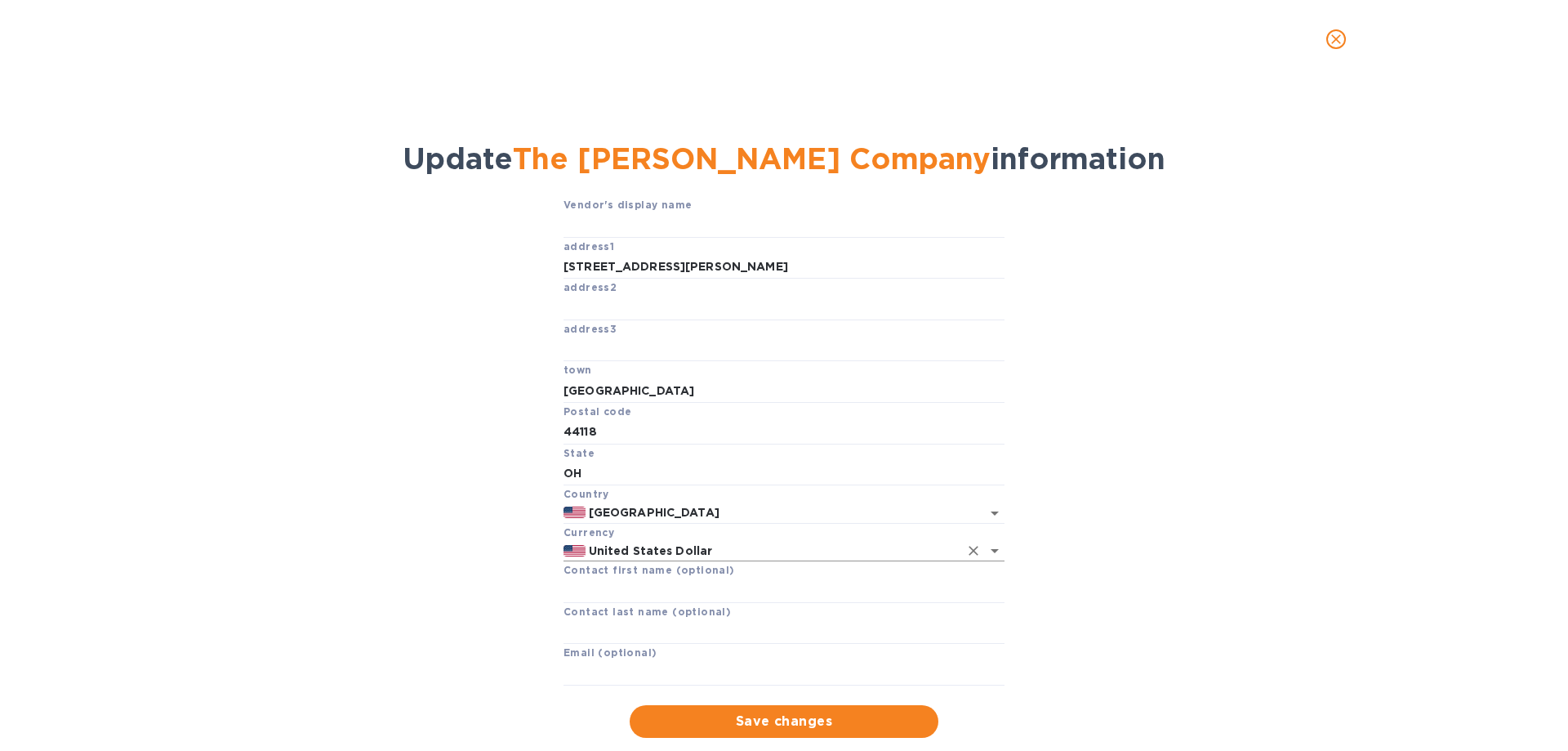
scroll to position [38, 0]
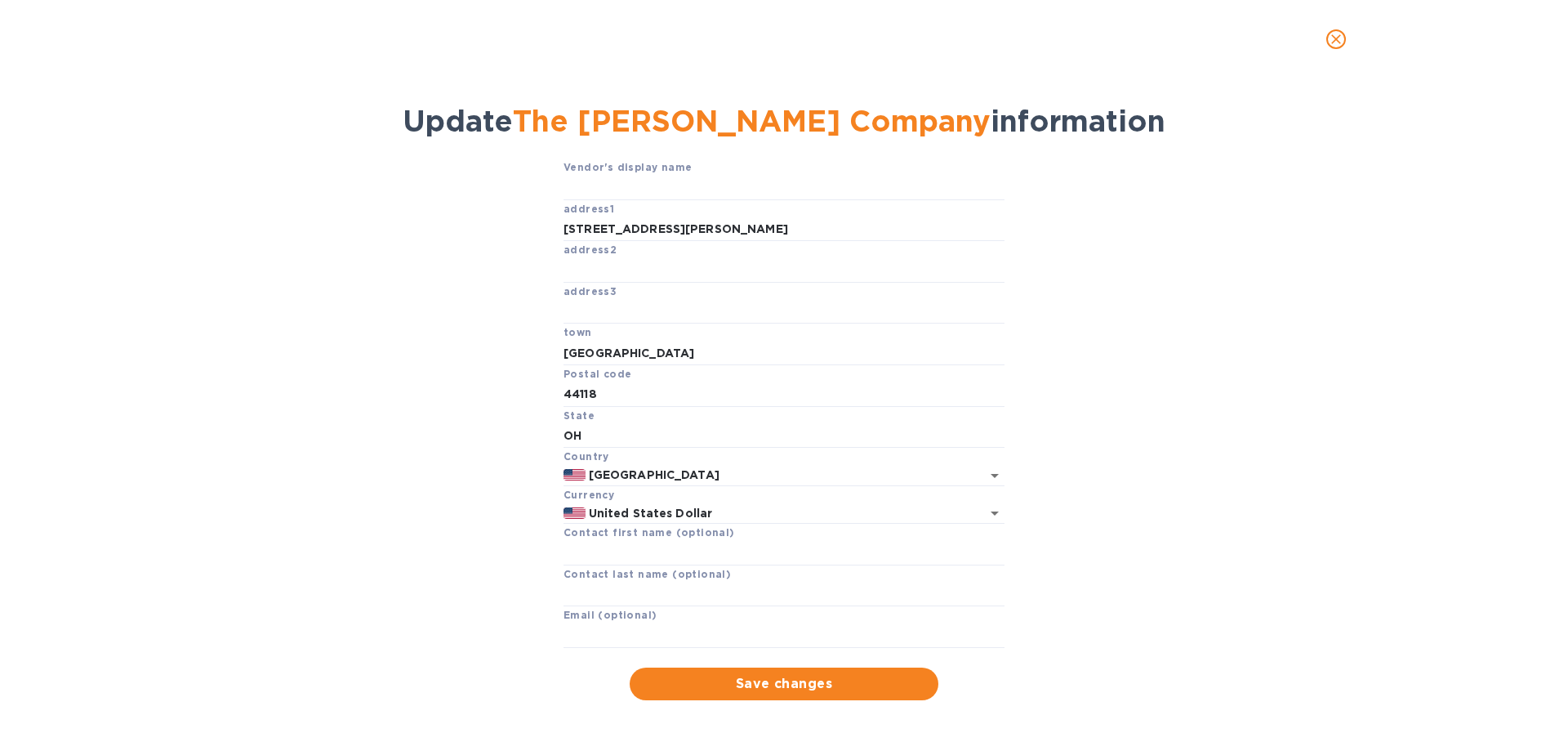
click at [1337, 38] on icon "close" at bounding box center [1336, 40] width 10 height 10
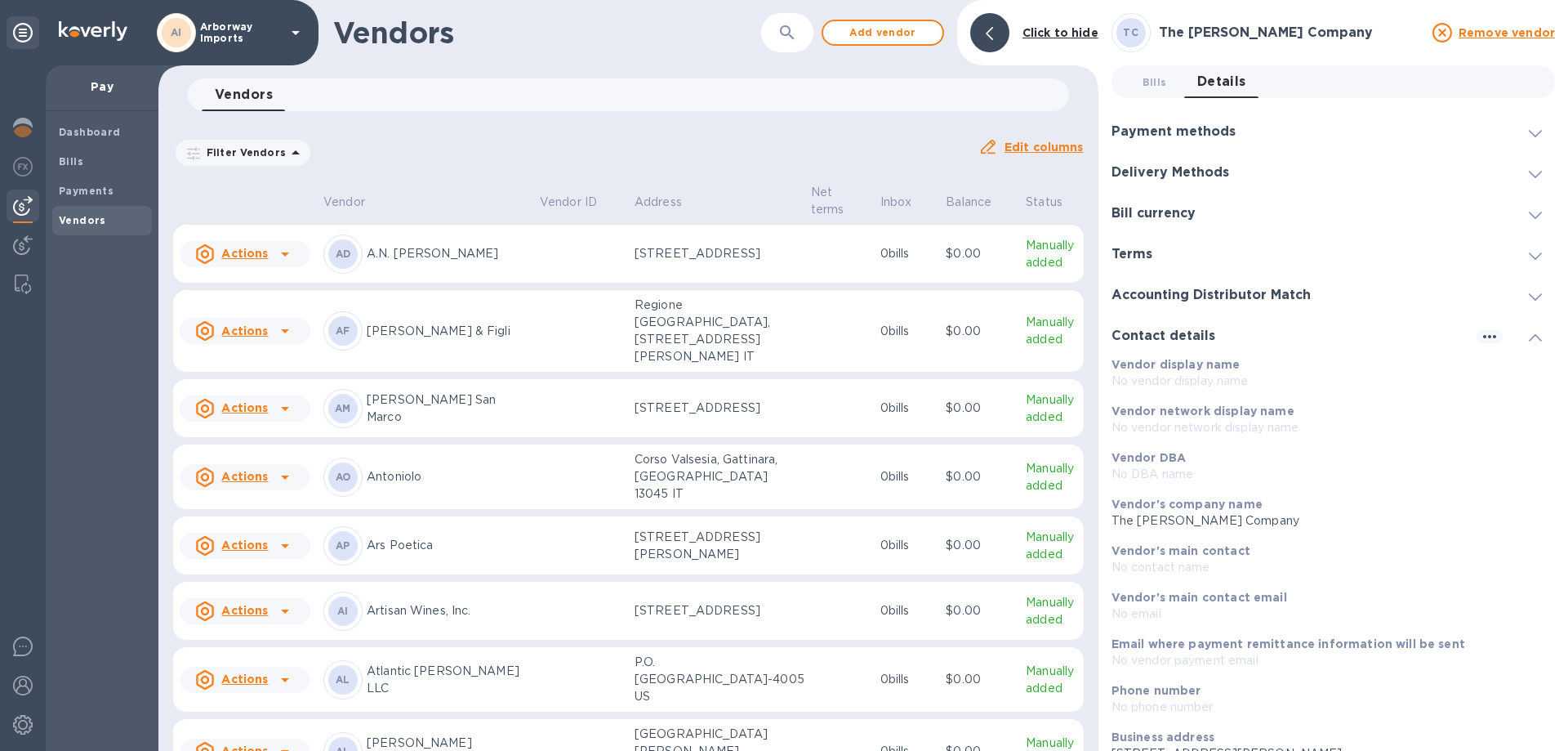
scroll to position [2, 0]
click at [1167, 74] on span "Bills 0" at bounding box center [1154, 81] width 33 height 17
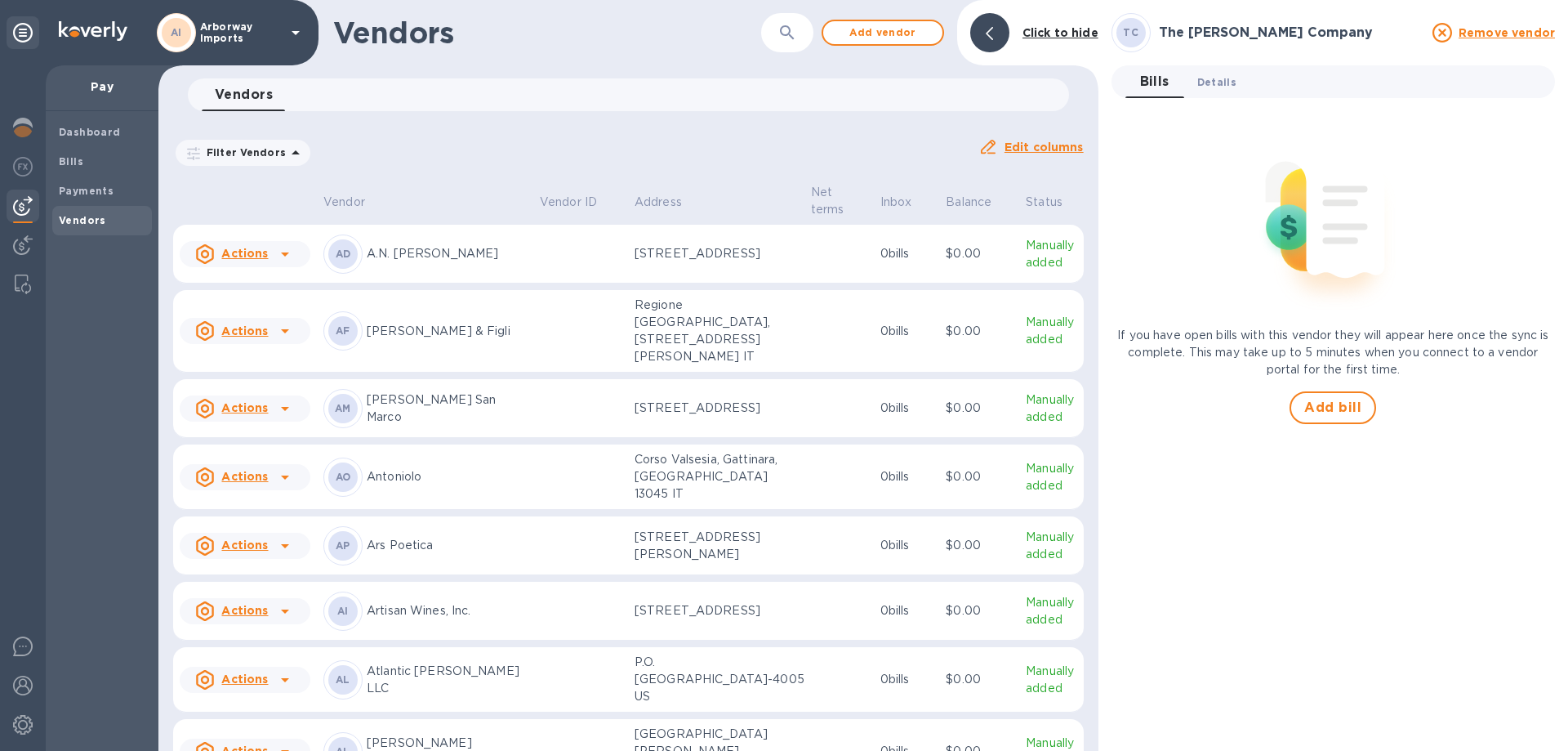
click at [1198, 84] on span "Details 0" at bounding box center [1217, 81] width 40 height 17
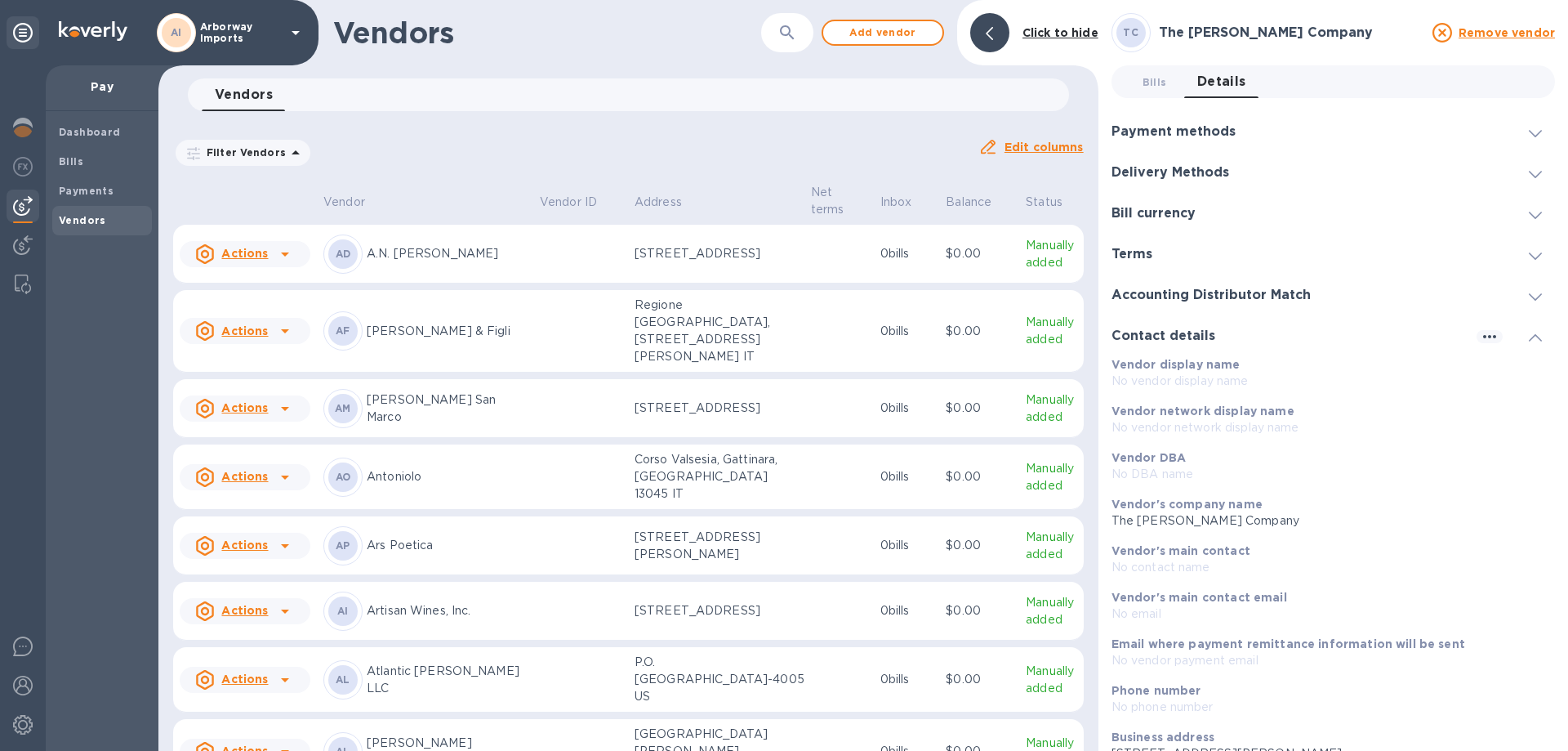
click at [1210, 124] on h3 "Payment methods" at bounding box center [1173, 132] width 124 height 16
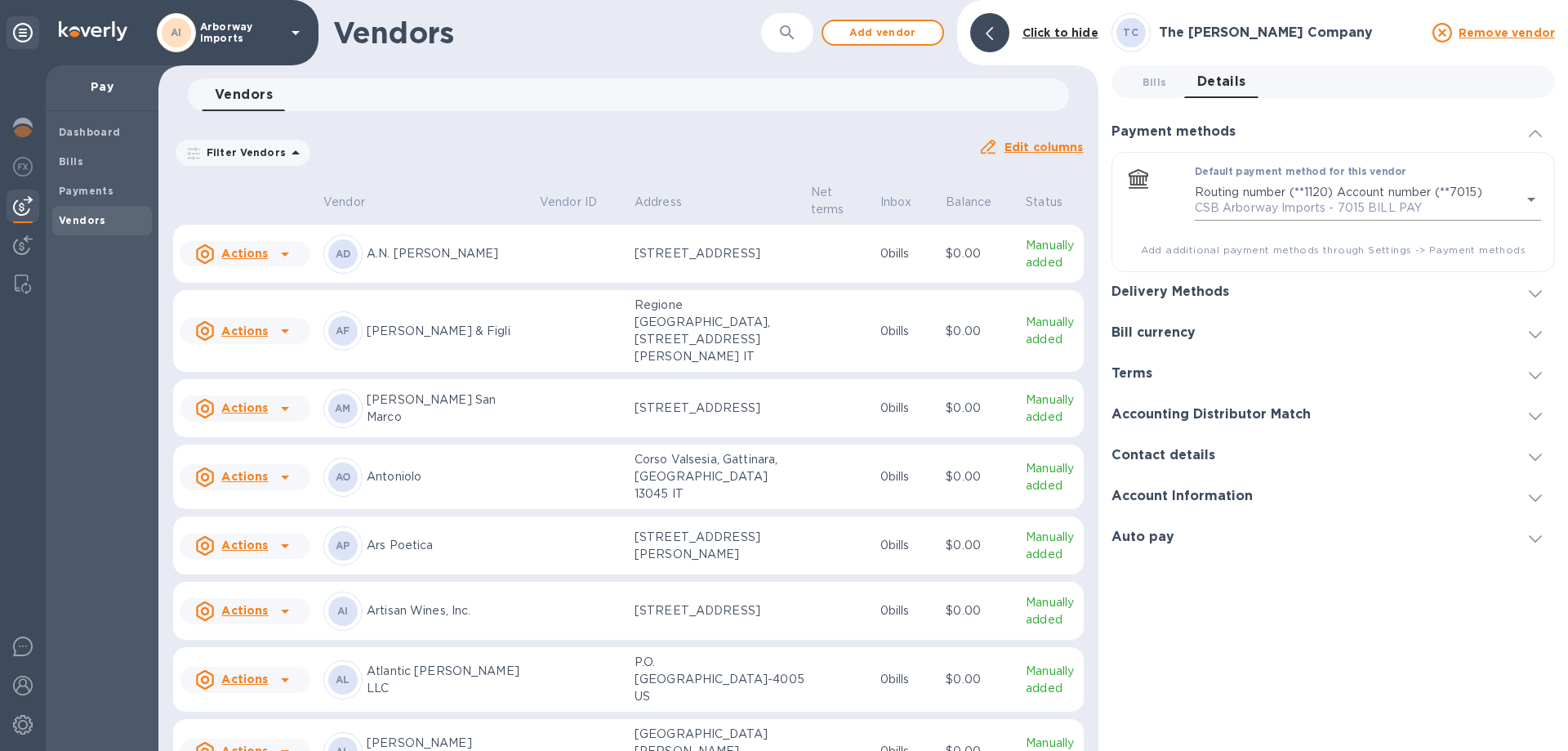
click at [1307, 193] on body "AI Arborway Imports Pay Dashboard Bills Payments Vendors Vendors ​ Add vendor C…" at bounding box center [784, 376] width 1568 height 751
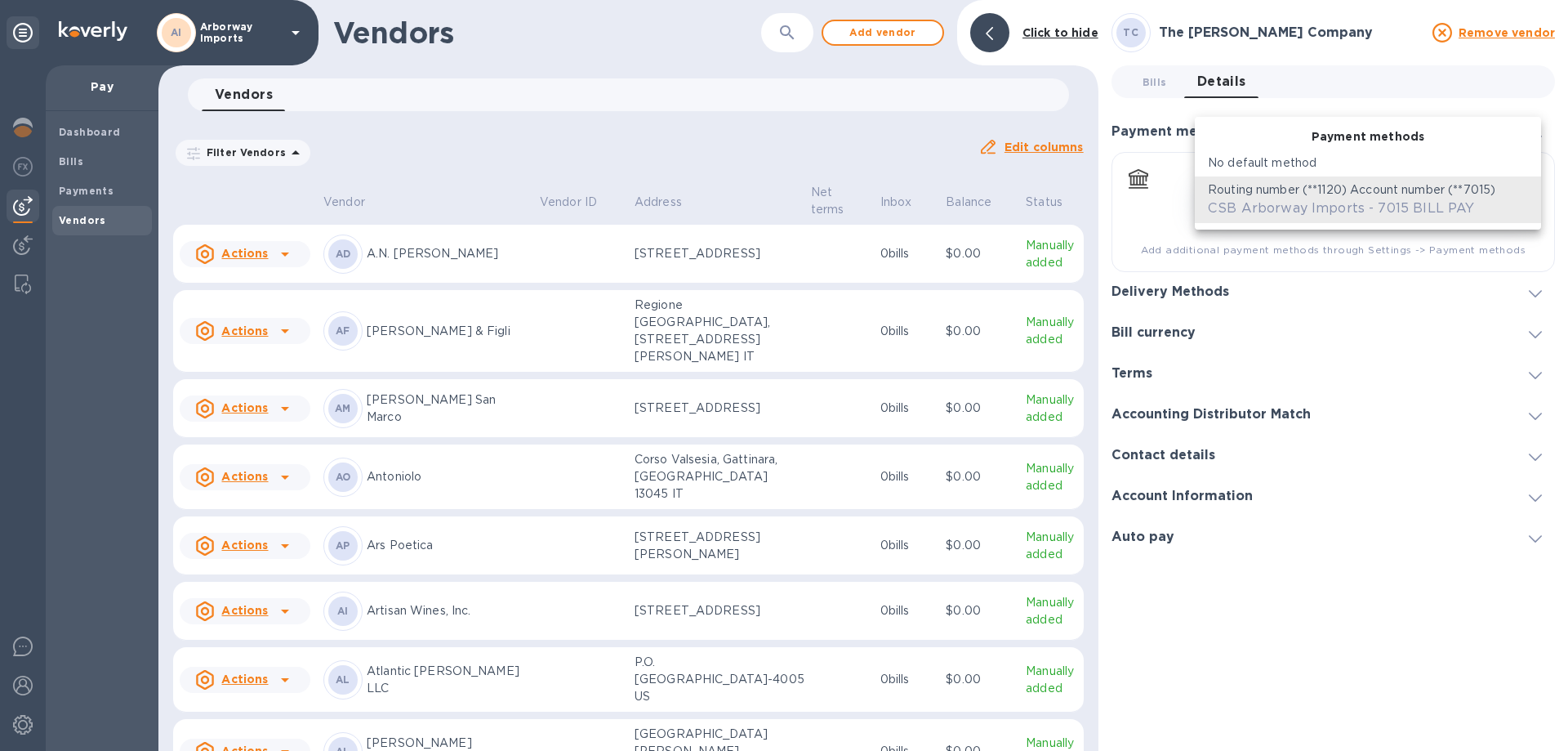
click at [1307, 193] on p "Routing number (**1120) Account number (**7015)" at bounding box center [1351, 189] width 287 height 17
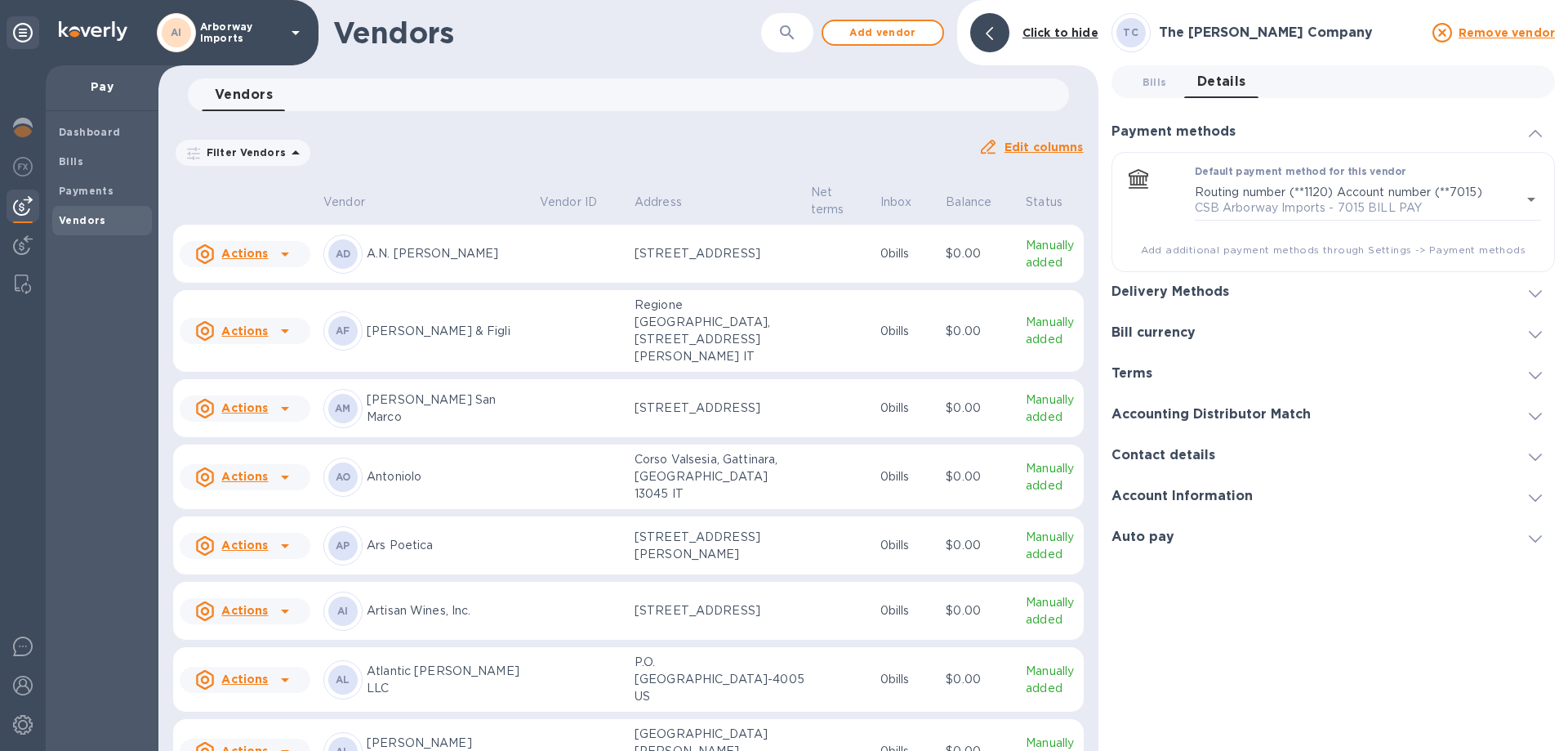
click at [1169, 286] on h3 "Delivery Methods" at bounding box center [1170, 292] width 118 height 16
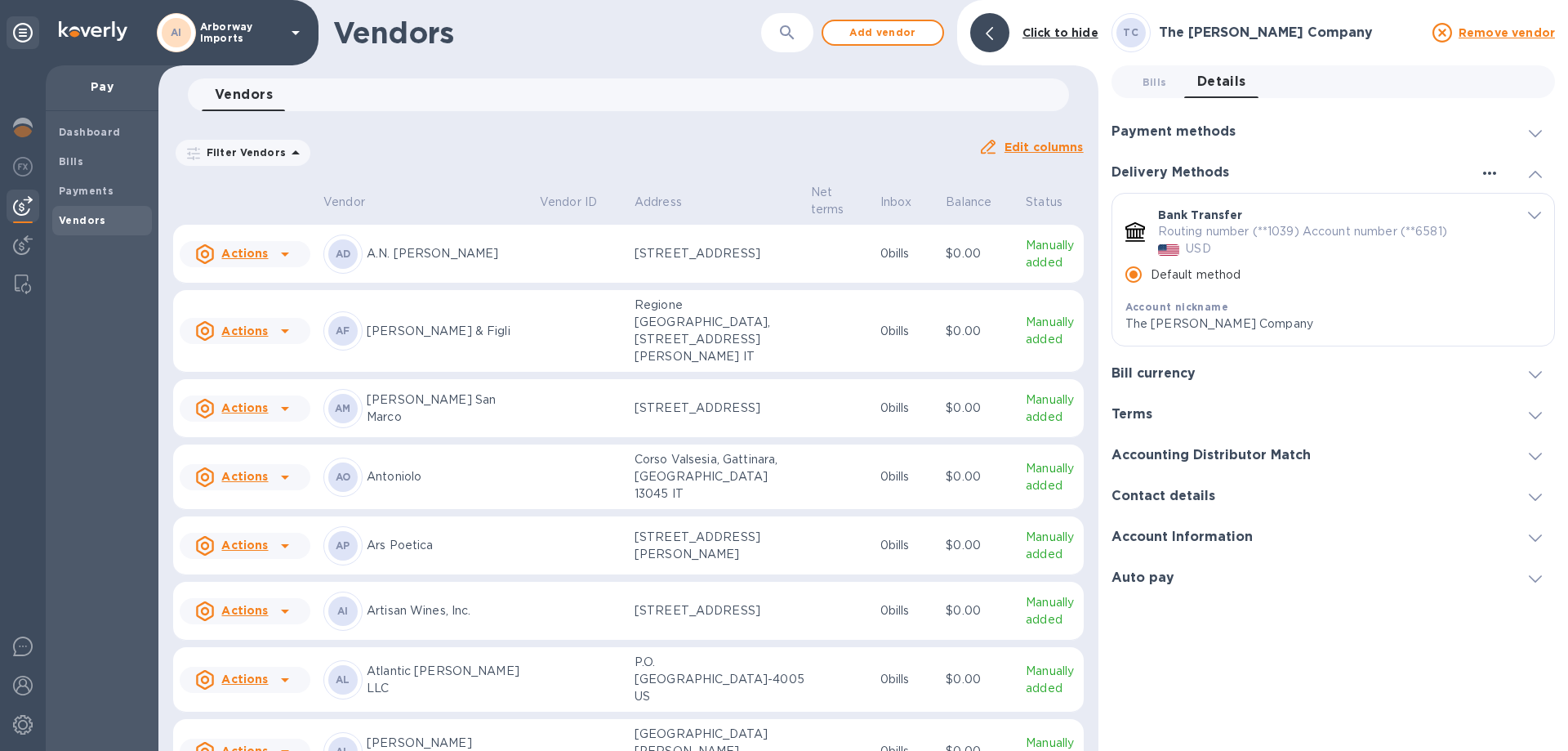
click at [1488, 172] on icon "button" at bounding box center [1490, 173] width 20 height 20
drag, startPoint x: 1479, startPoint y: 201, endPoint x: 1355, endPoint y: 181, distance: 125.6
click at [1355, 181] on div "Add new" at bounding box center [784, 376] width 1568 height 751
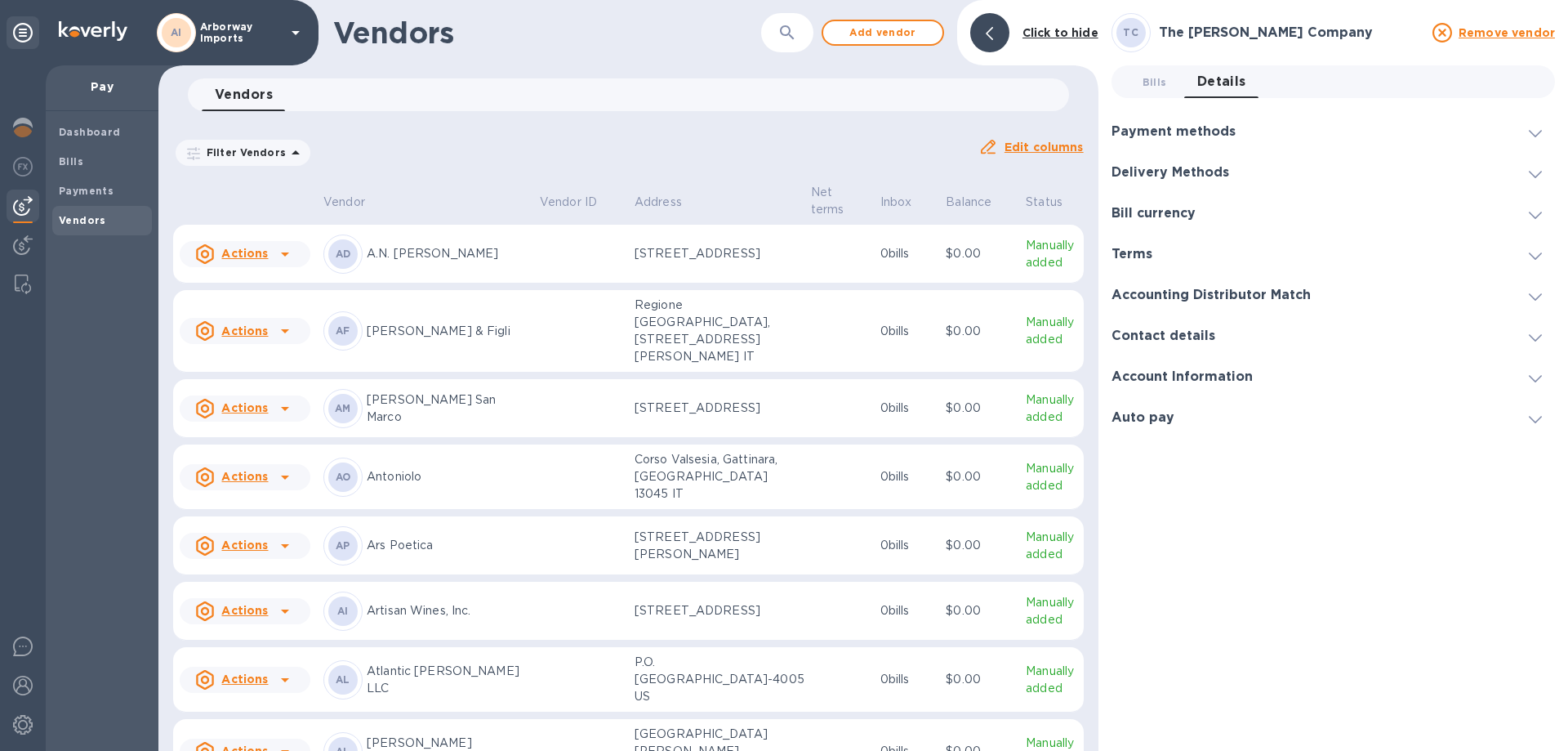
click at [1352, 172] on div at bounding box center [1372, 172] width 261 height 1
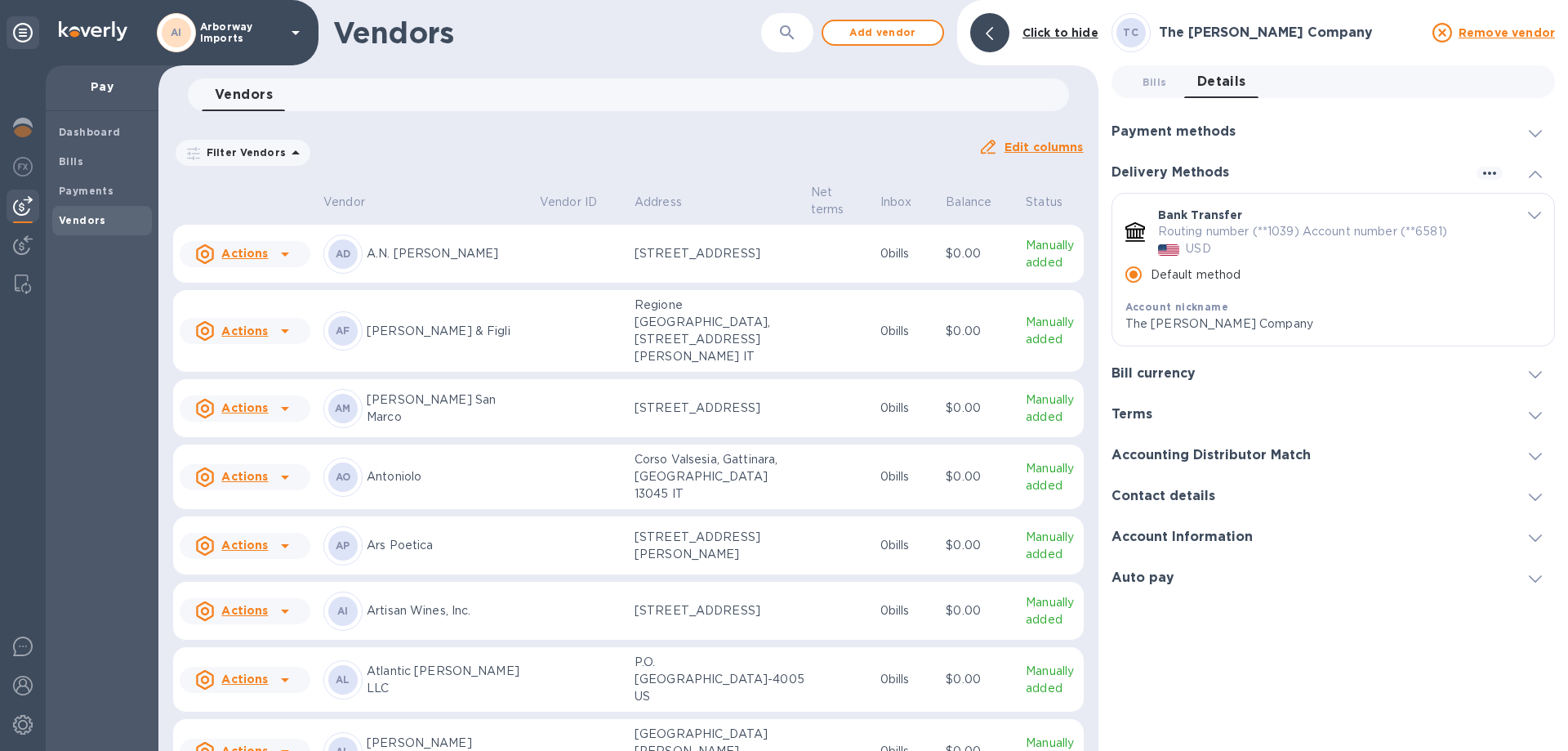
click at [1223, 311] on div "Account nickname" at bounding box center [1315, 306] width 381 height 17
click at [1528, 205] on div "Bank Transfer Routing number (**1039) Account number (**6581) USD Default metho…" at bounding box center [1333, 268] width 442 height 152
click at [1528, 212] on icon "default-method" at bounding box center [1533, 215] width 13 height 7
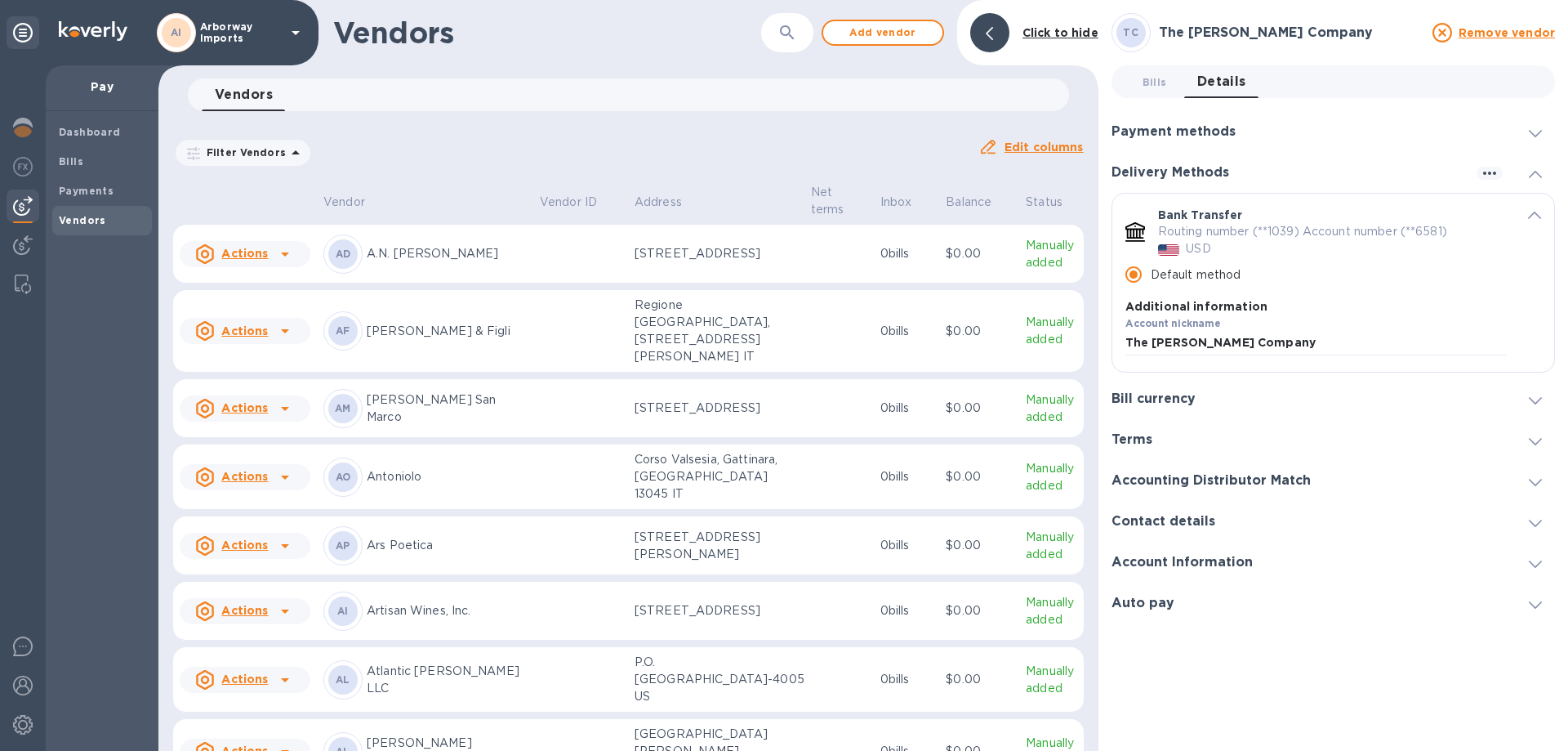
click at [1383, 565] on icon "default-method" at bounding box center [1389, 565] width 13 height 13
click at [1241, 425] on input "default-method" at bounding box center [1272, 416] width 294 height 25
paste input "[PERSON_NAME][EMAIL_ADDRESS][DOMAIN_NAME]"
type input "[PERSON_NAME][EMAIL_ADDRESS][DOMAIN_NAME]"
click at [1463, 414] on u "Add to the list" at bounding box center [1497, 416] width 89 height 13
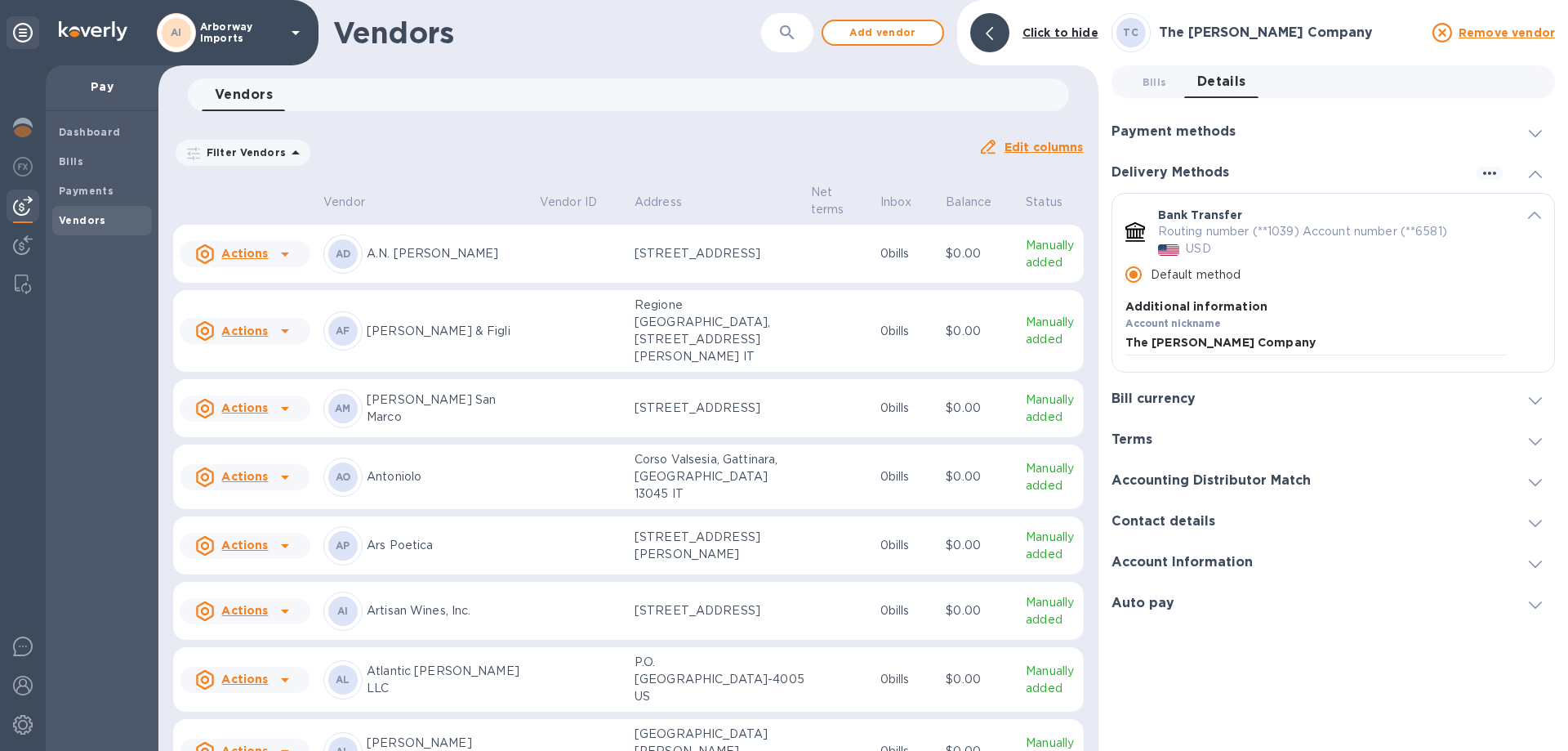
click at [1535, 183] on div "Delivery Methods" at bounding box center [1333, 171] width 444 height 41
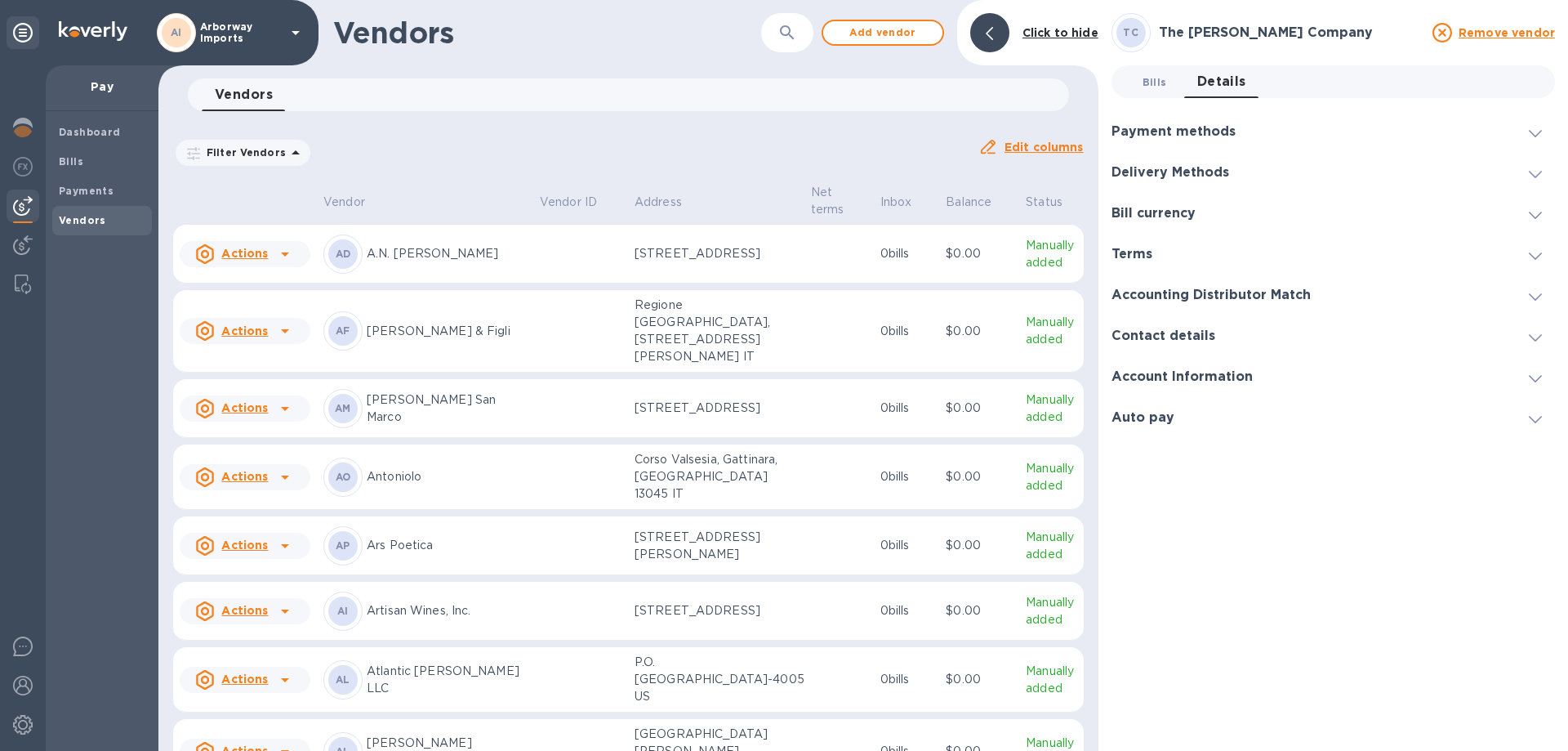
click at [1134, 76] on button "Bills 0" at bounding box center [1154, 81] width 58 height 33
